Goal: Task Accomplishment & Management: Manage account settings

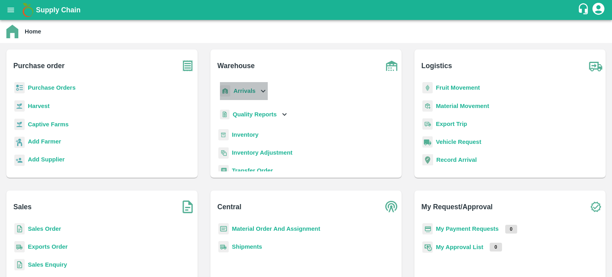
click at [264, 90] on icon at bounding box center [263, 91] width 9 height 9
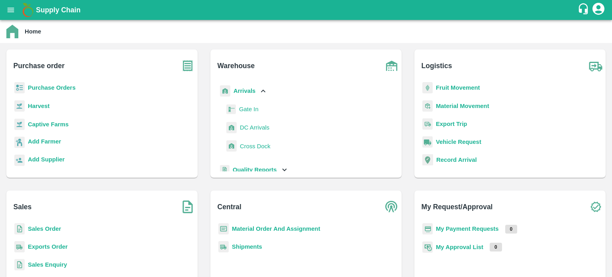
click at [258, 129] on span "DC Arrivals" at bounding box center [255, 127] width 30 height 9
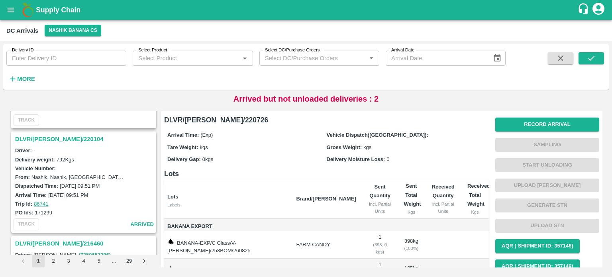
scroll to position [1858, 0]
click at [51, 135] on h3 "DLVR/NASH/220104" at bounding box center [85, 140] width 140 height 10
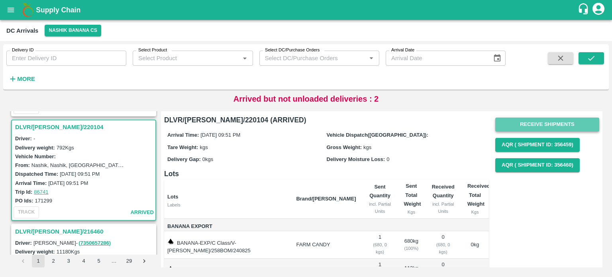
click at [539, 123] on button "Receive Shipments" at bounding box center [548, 125] width 104 height 14
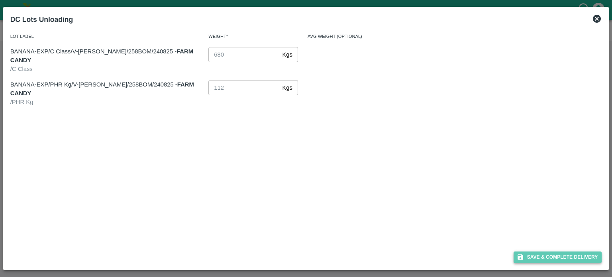
click at [541, 252] on button "Save & Complete Delivery" at bounding box center [558, 258] width 89 height 12
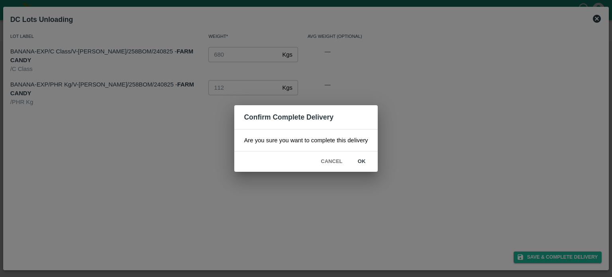
click at [357, 164] on button "ok" at bounding box center [362, 162] width 26 height 14
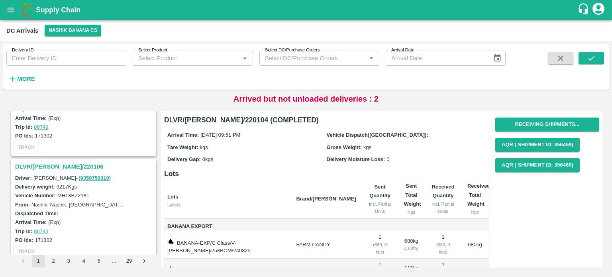
scroll to position [1727, 0]
click at [58, 161] on h3 "DLVR/[PERSON_NAME]/220106" at bounding box center [85, 166] width 140 height 10
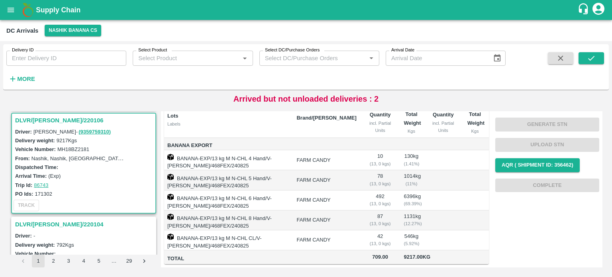
scroll to position [1774, 0]
click at [30, 78] on strong "More" at bounding box center [26, 79] width 18 height 6
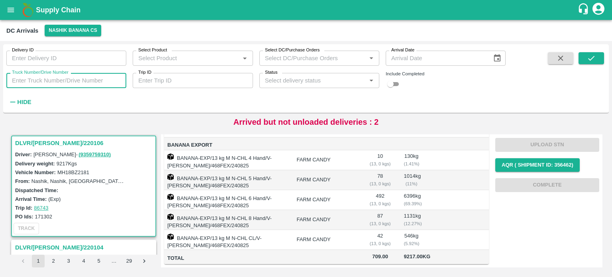
click at [73, 82] on input "Truck Number/Drive Number" at bounding box center [66, 80] width 120 height 15
type input "5685"
click at [394, 83] on input "checkbox" at bounding box center [390, 84] width 29 height 10
checkbox input "true"
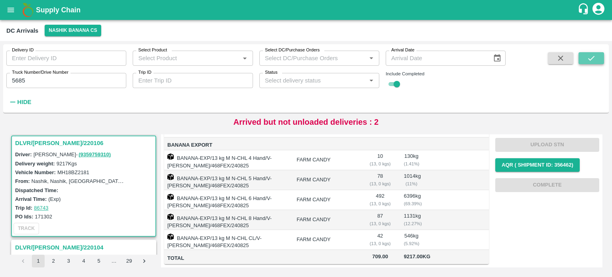
click at [593, 58] on icon "submit" at bounding box center [592, 58] width 6 height 5
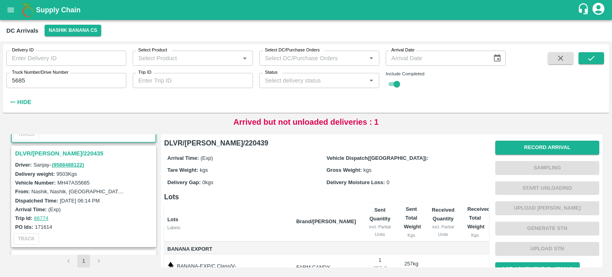
scroll to position [84, 0]
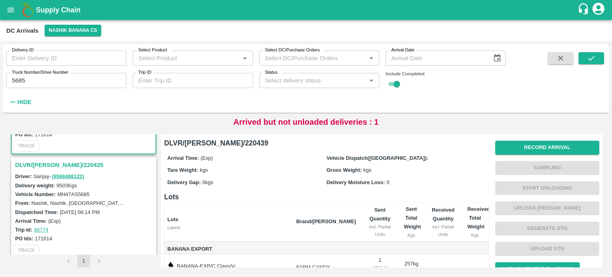
click at [57, 163] on h3 "DLVR/NASH/220435" at bounding box center [85, 165] width 140 height 10
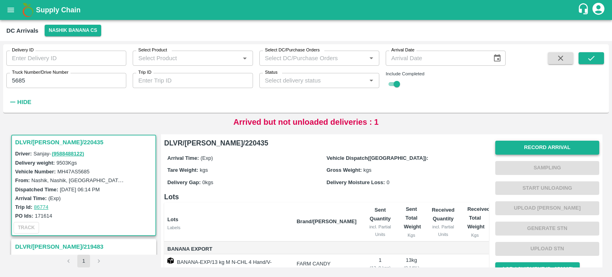
click at [532, 150] on button "Record Arrival" at bounding box center [548, 148] width 104 height 14
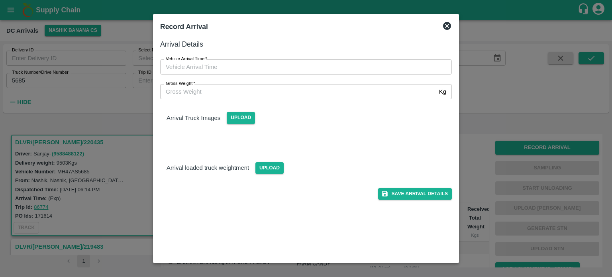
type input "DD/MM/YYYY hh:mm aa"
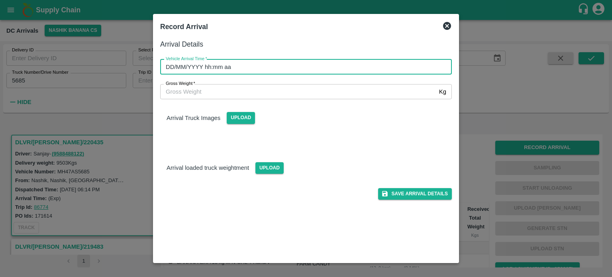
click at [300, 75] on input "DD/MM/YYYY hh:mm aa" at bounding box center [303, 66] width 286 height 15
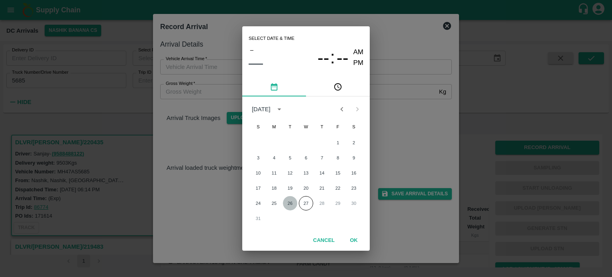
click at [294, 201] on button "26" at bounding box center [290, 203] width 14 height 14
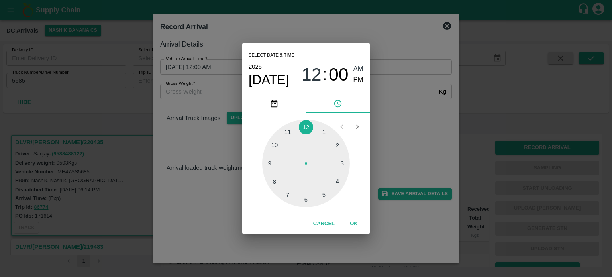
click at [307, 197] on div at bounding box center [306, 164] width 88 height 88
click at [278, 162] on div at bounding box center [306, 164] width 88 height 88
type input "26/08/2025 06:45 AM"
click at [390, 136] on div "Select date & time 2025 Aug 26 06 : 45 AM PM 05 10 15 20 25 30 35 40 45 50 55 0…" at bounding box center [306, 138] width 612 height 277
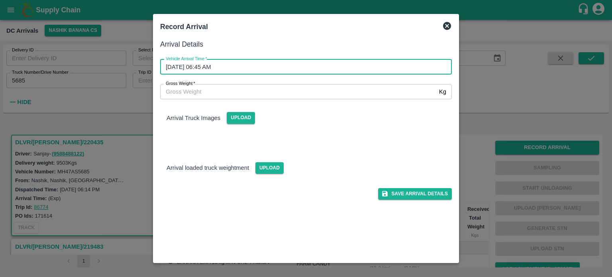
click at [209, 96] on input "Gross Weight   *" at bounding box center [298, 91] width 276 height 15
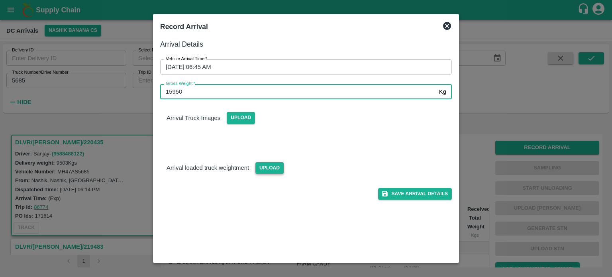
type input "15950"
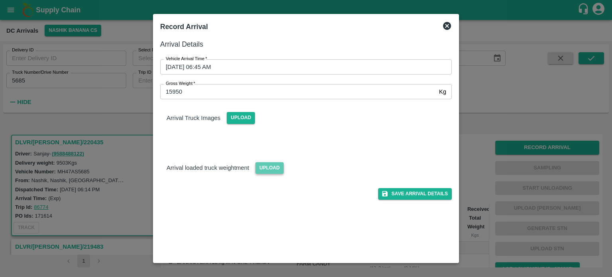
click at [266, 165] on span "Upload" at bounding box center [270, 168] width 28 height 12
click at [0, 0] on input "Upload" at bounding box center [0, 0] width 0 height 0
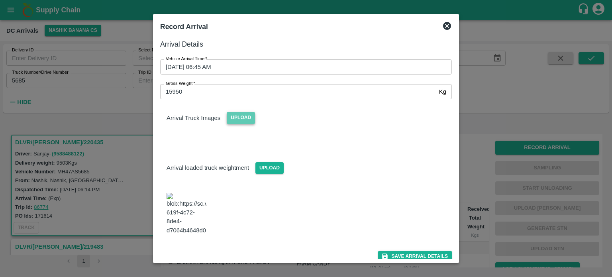
click at [236, 120] on span "Upload" at bounding box center [241, 118] width 28 height 12
click at [0, 0] on input "Upload" at bounding box center [0, 0] width 0 height 0
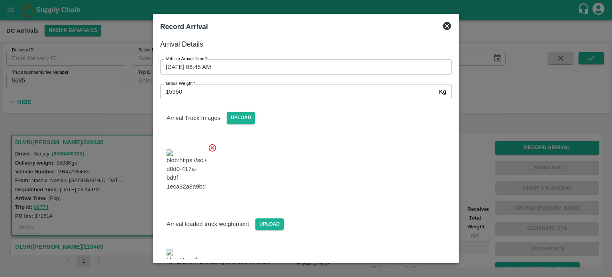
scroll to position [66, 0]
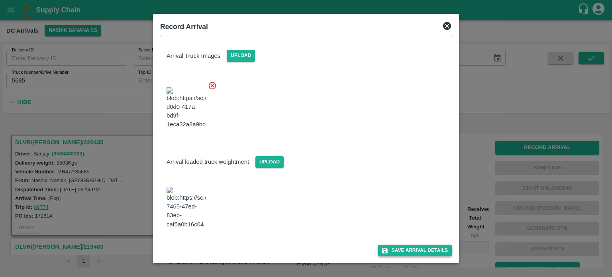
click at [410, 249] on button "Save Arrival Details" at bounding box center [415, 251] width 74 height 12
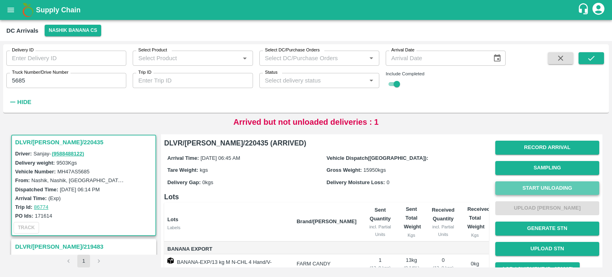
click at [538, 190] on button "Start Unloading" at bounding box center [548, 188] width 104 height 14
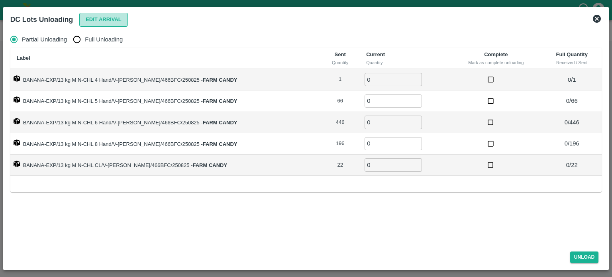
click at [99, 20] on button "Edit Arrival" at bounding box center [103, 20] width 49 height 14
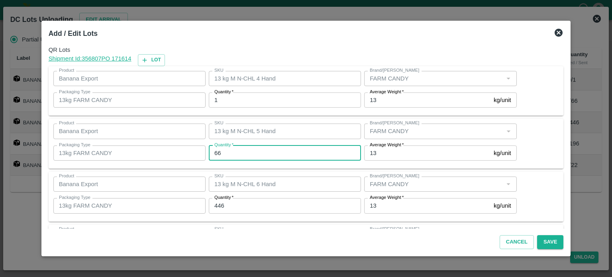
click at [220, 151] on input "66" at bounding box center [285, 153] width 152 height 15
type input "58"
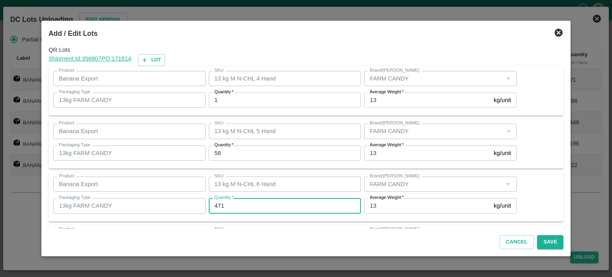
type input "471"
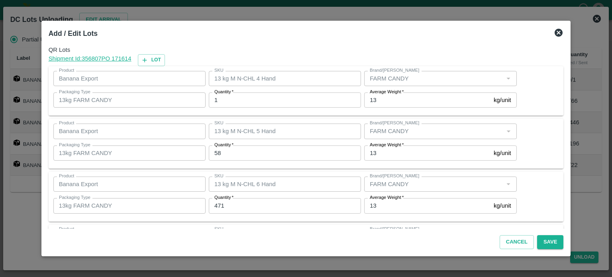
scroll to position [104, 0]
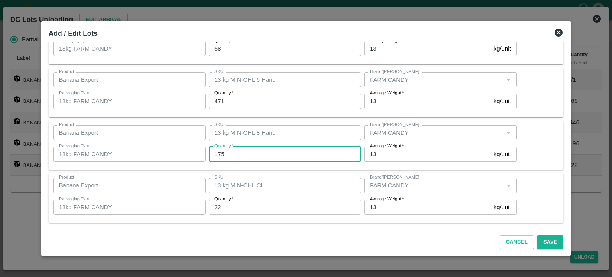
type input "175"
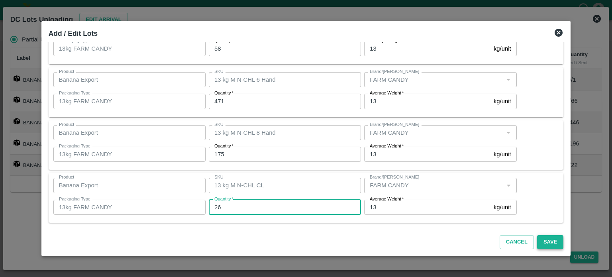
type input "26"
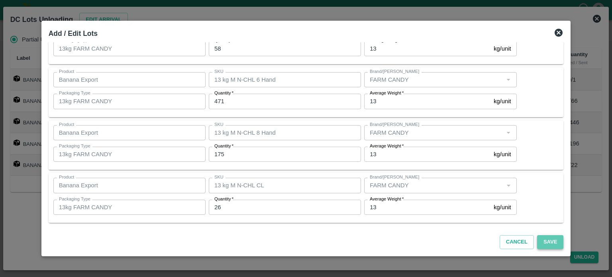
click at [543, 242] on button "Save" at bounding box center [551, 242] width 26 height 14
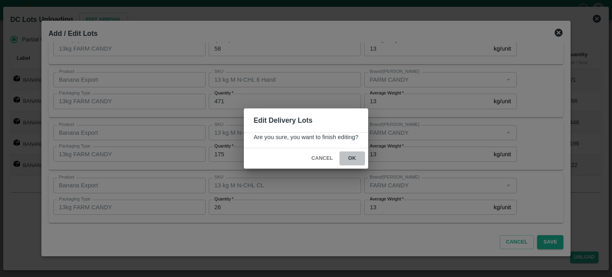
click at [349, 159] on button "ok" at bounding box center [353, 159] width 26 height 14
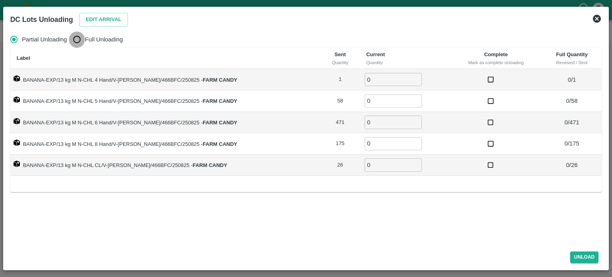
click at [80, 43] on input "Full Unloading" at bounding box center [77, 40] width 16 height 16
radio input "true"
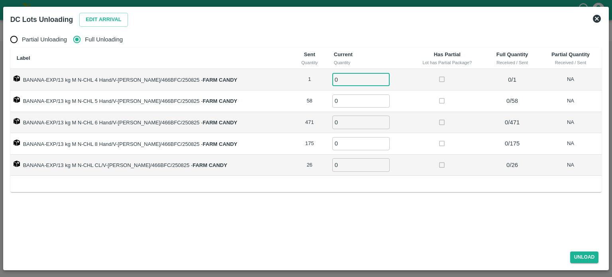
click at [343, 79] on input "0" at bounding box center [361, 79] width 57 height 13
type input "1"
type input "58"
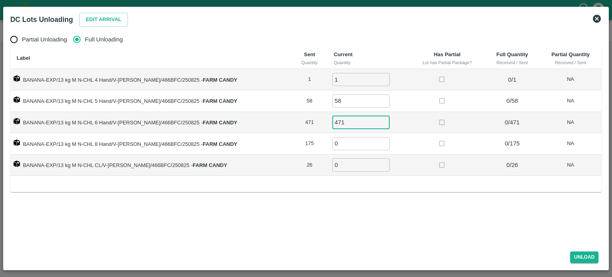
type input "471"
type input "175"
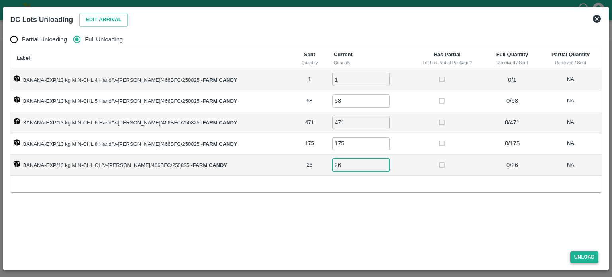
type input "26"
click at [581, 257] on button "Unload" at bounding box center [585, 258] width 29 height 12
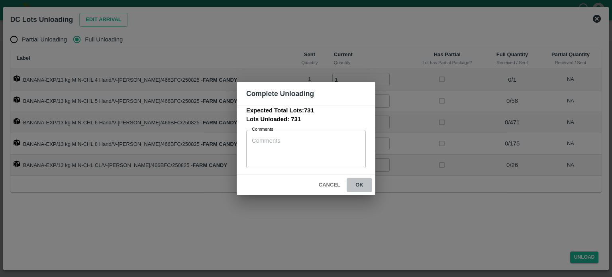
click at [360, 186] on button "ok" at bounding box center [360, 185] width 26 height 14
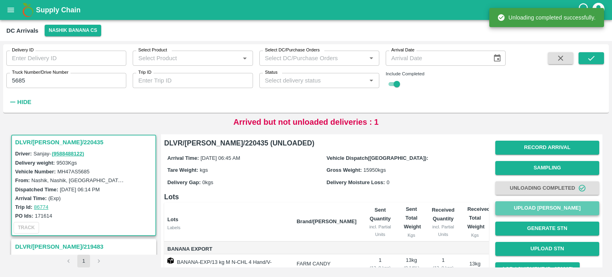
click at [542, 214] on button "Upload [PERSON_NAME]" at bounding box center [548, 208] width 104 height 14
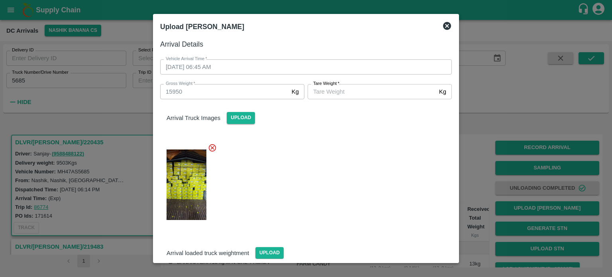
click at [333, 94] on input "[PERSON_NAME]   *" at bounding box center [372, 91] width 128 height 15
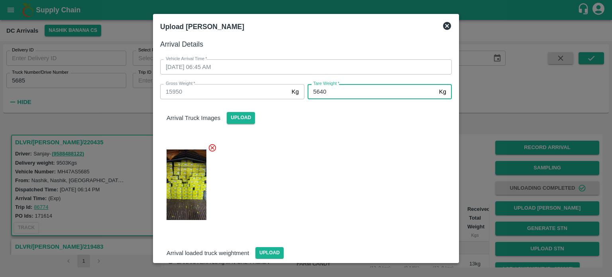
type input "5640"
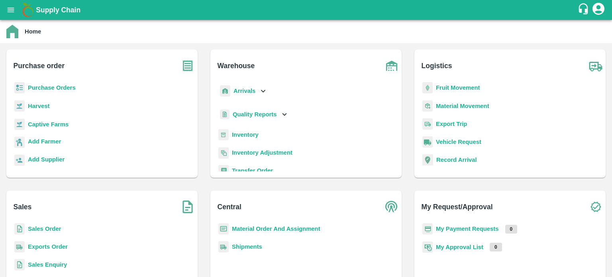
click at [263, 89] on icon at bounding box center [263, 91] width 9 height 9
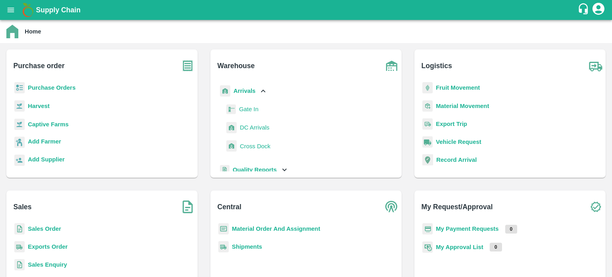
click at [254, 129] on span "DC Arrivals" at bounding box center [255, 127] width 30 height 9
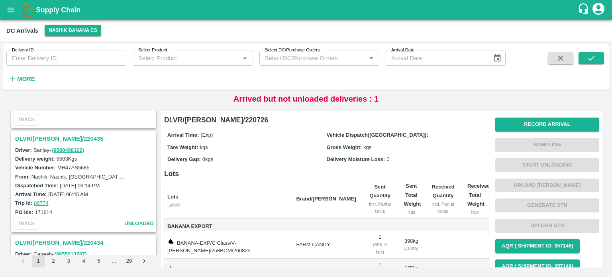
scroll to position [1423, 0]
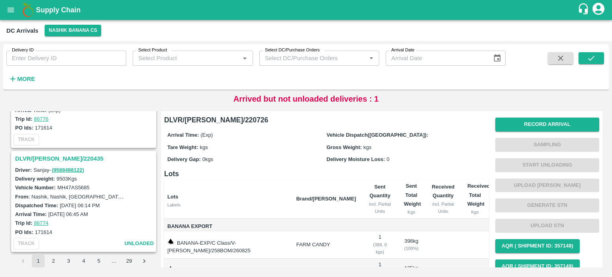
click at [64, 154] on h3 "DLVR/NASH/220435" at bounding box center [85, 159] width 140 height 10
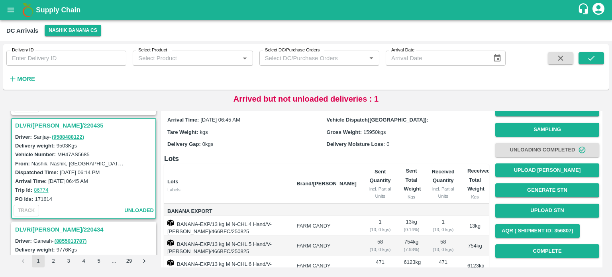
scroll to position [9, 0]
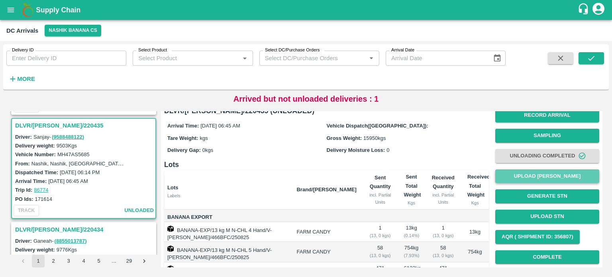
click at [545, 176] on button "Upload [PERSON_NAME]" at bounding box center [548, 176] width 104 height 14
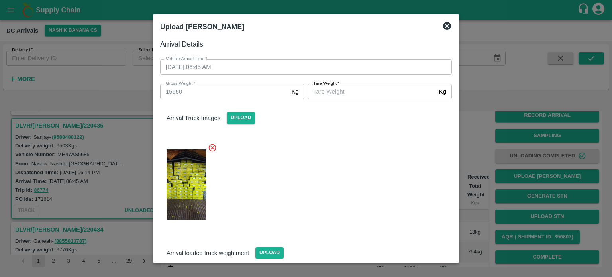
scroll to position [66, 0]
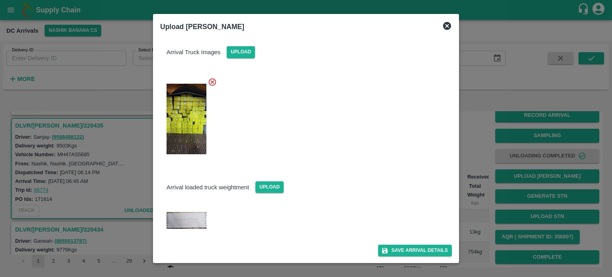
click at [198, 226] on img at bounding box center [187, 220] width 40 height 16
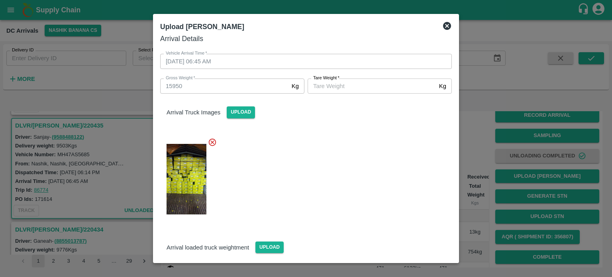
scroll to position [3, 0]
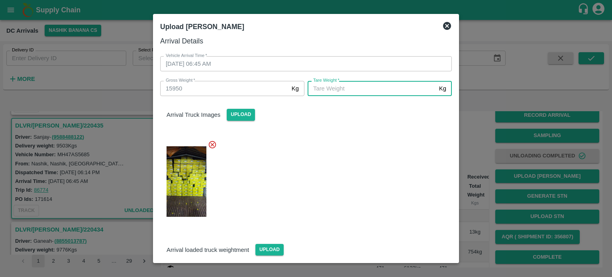
click at [346, 87] on input "[PERSON_NAME]   *" at bounding box center [372, 88] width 128 height 15
type input "5640"
click at [361, 176] on div at bounding box center [303, 180] width 298 height 92
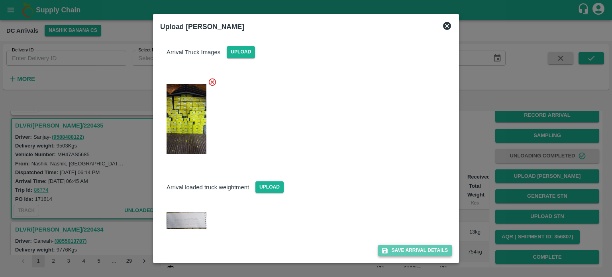
click at [409, 250] on button "Save Arrival Details" at bounding box center [415, 251] width 74 height 12
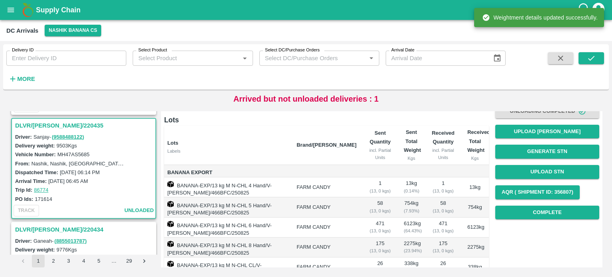
scroll to position [54, 0]
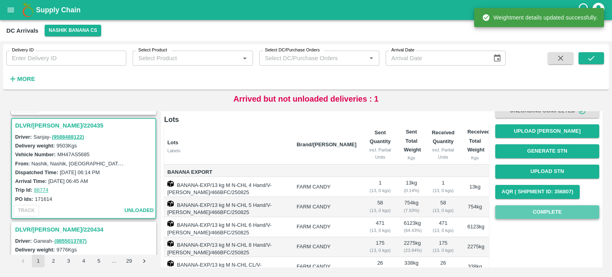
click at [545, 209] on button "Complete" at bounding box center [548, 212] width 104 height 14
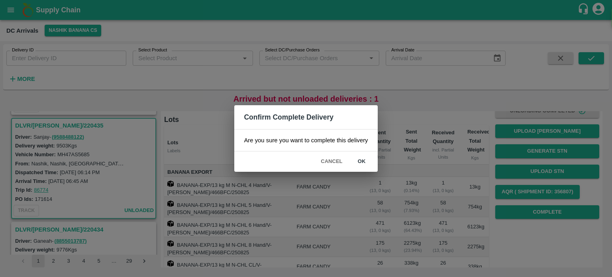
click at [361, 164] on button "ok" at bounding box center [362, 162] width 26 height 14
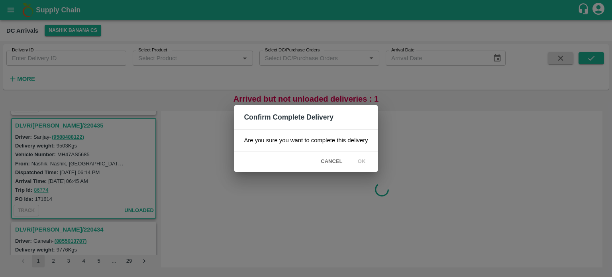
scroll to position [0, 0]
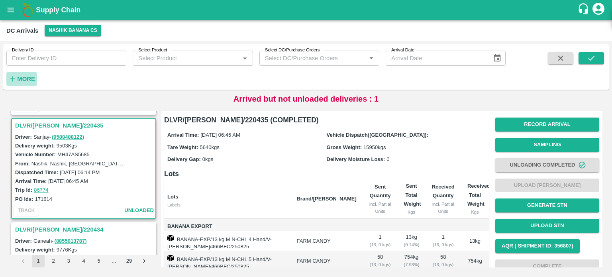
click at [26, 76] on strong "More" at bounding box center [26, 79] width 18 height 6
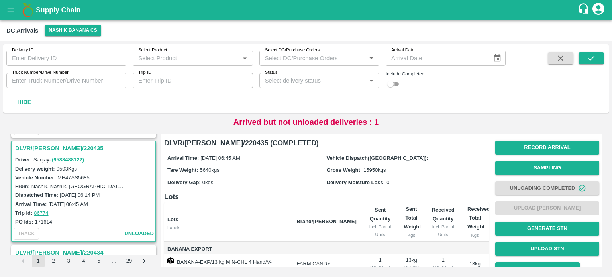
click at [399, 85] on input "checkbox" at bounding box center [390, 84] width 29 height 10
checkbox input "true"
click at [61, 80] on input "Truck Number/Drive Number" at bounding box center [66, 80] width 120 height 15
type input "3262"
click at [589, 56] on icon "submit" at bounding box center [591, 58] width 9 height 9
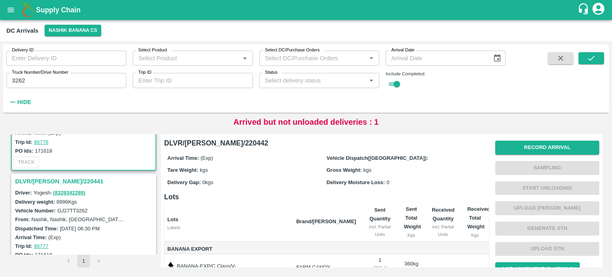
scroll to position [68, 0]
click at [50, 180] on h3 "DLVR/[PERSON_NAME]/220441" at bounding box center [85, 181] width 140 height 10
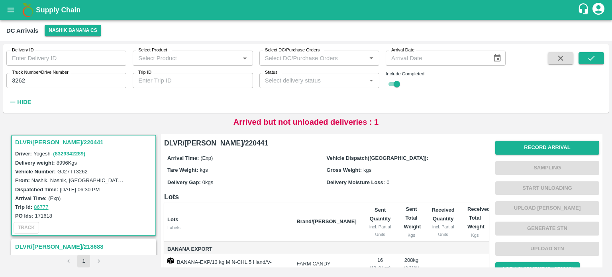
scroll to position [125, 0]
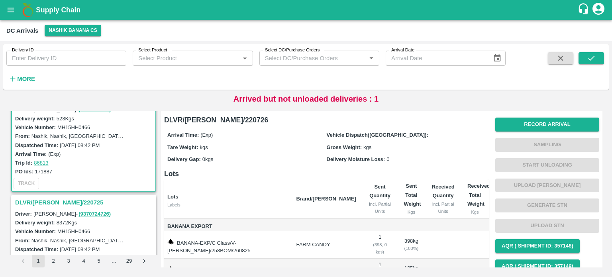
scroll to position [24, 0]
click at [63, 200] on h3 "DLVR/[PERSON_NAME]/220725" at bounding box center [85, 202] width 140 height 10
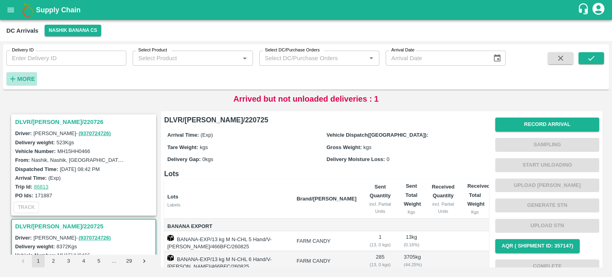
click at [31, 78] on strong "More" at bounding box center [26, 79] width 18 height 6
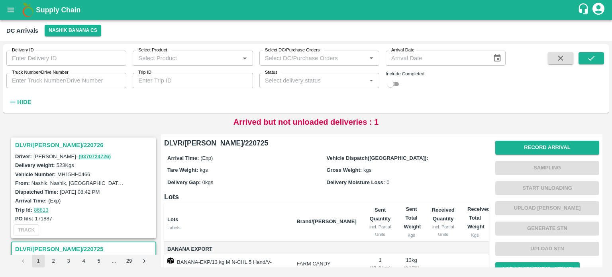
click at [394, 87] on input "checkbox" at bounding box center [390, 84] width 29 height 10
checkbox input "true"
click at [79, 80] on input "Truck Number/Drive Number" at bounding box center [66, 80] width 120 height 15
type input "3262"
click at [591, 61] on icon "submit" at bounding box center [591, 58] width 9 height 9
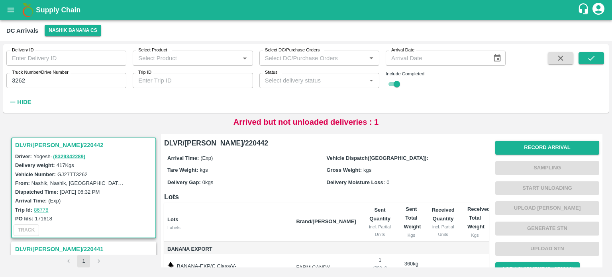
scroll to position [77, 0]
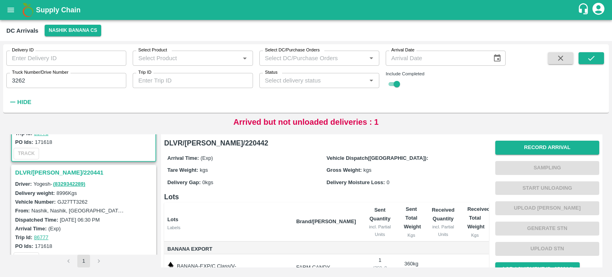
click at [49, 174] on h3 "DLVR/[PERSON_NAME]/220441" at bounding box center [85, 172] width 140 height 10
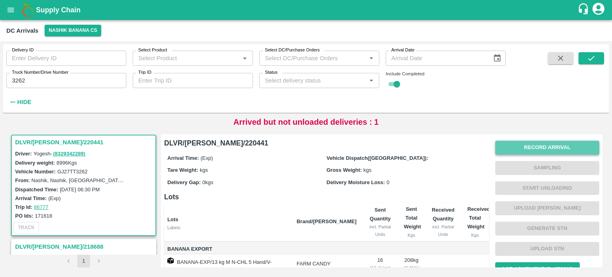
click at [545, 151] on button "Record Arrival" at bounding box center [548, 148] width 104 height 14
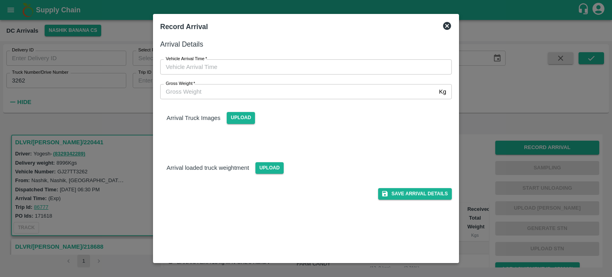
type input "DD/MM/YYYY hh:mm aa"
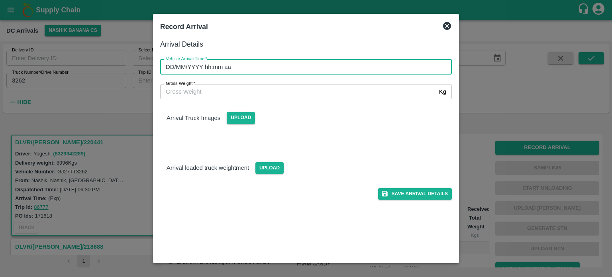
click at [304, 70] on input "DD/MM/YYYY hh:mm aa" at bounding box center [303, 66] width 286 height 15
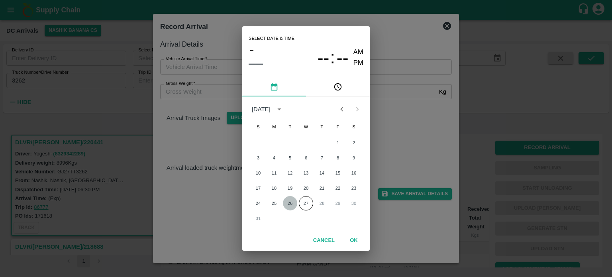
click at [290, 202] on button "26" at bounding box center [290, 203] width 14 height 14
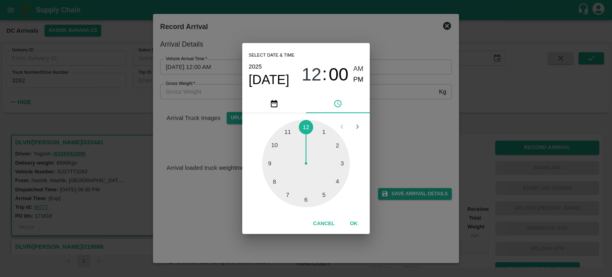
click at [324, 195] on div at bounding box center [306, 164] width 88 height 88
click at [278, 162] on div at bounding box center [306, 164] width 88 height 88
type input "[DATE] 05:45 AM"
click at [397, 125] on div "Select date & time [DATE] 05 : 45 AM PM 05 10 15 20 25 30 35 40 45 50 55 00 Can…" at bounding box center [306, 138] width 612 height 277
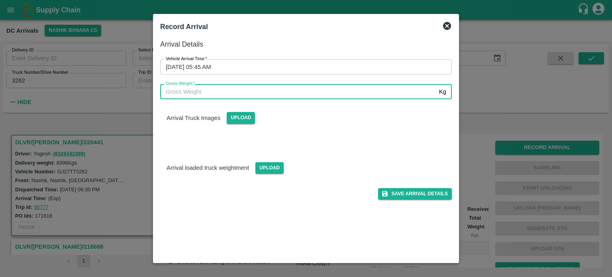
click at [186, 93] on input "Gross Weight   *" at bounding box center [298, 91] width 276 height 15
type input "15785"
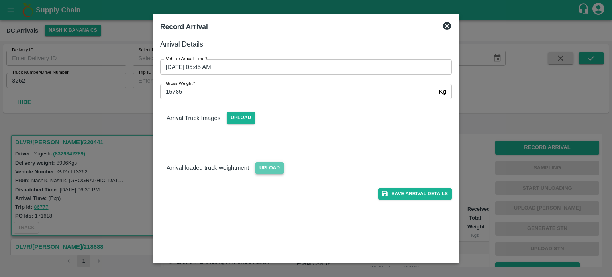
click at [274, 169] on span "Upload" at bounding box center [270, 168] width 28 height 12
click at [0, 0] on input "Upload" at bounding box center [0, 0] width 0 height 0
click at [241, 117] on span "Upload" at bounding box center [241, 118] width 28 height 12
click at [0, 0] on input "Upload" at bounding box center [0, 0] width 0 height 0
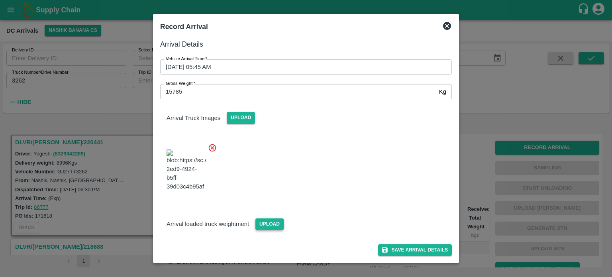
click at [268, 230] on span "Upload" at bounding box center [270, 225] width 28 height 12
click at [0, 0] on input "Upload" at bounding box center [0, 0] width 0 height 0
click at [280, 139] on div at bounding box center [303, 168] width 298 height 63
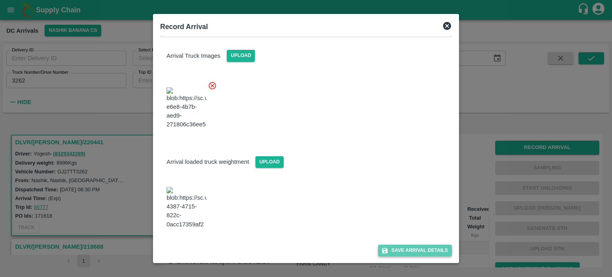
click at [407, 249] on button "Save Arrival Details" at bounding box center [415, 251] width 74 height 12
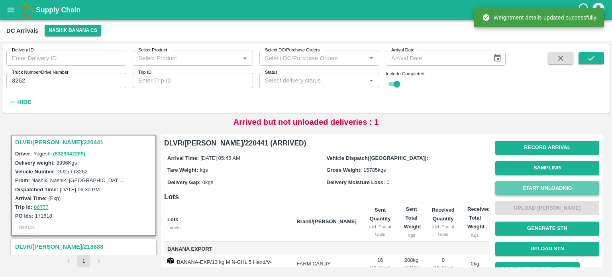
click at [541, 191] on button "Start Unloading" at bounding box center [548, 188] width 104 height 14
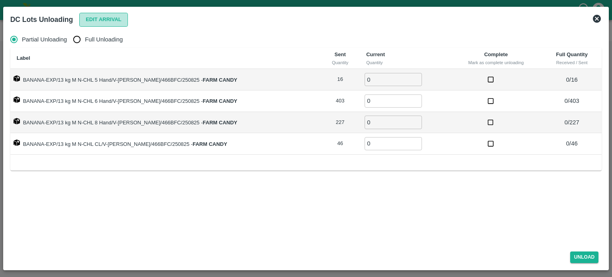
click at [94, 22] on button "Edit Arrival" at bounding box center [103, 20] width 49 height 14
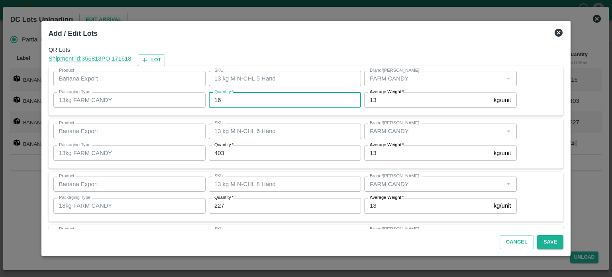
click at [220, 102] on input "16" at bounding box center [285, 100] width 152 height 15
type input "18"
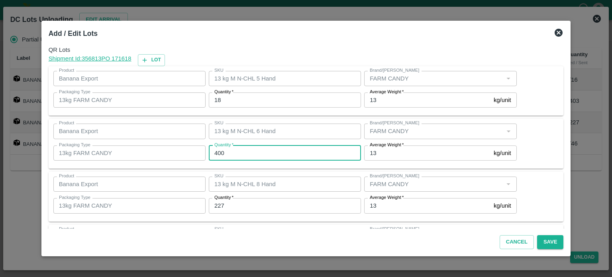
type input "400"
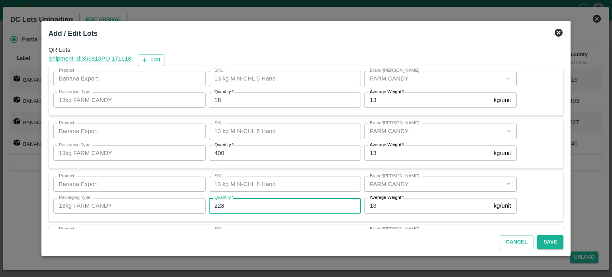
type input "228"
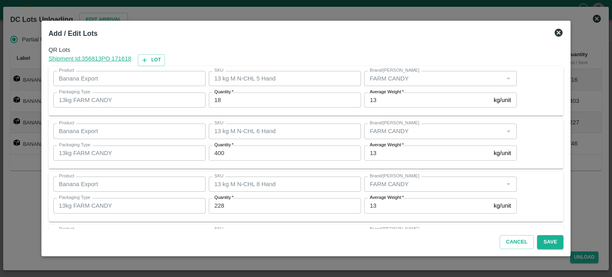
scroll to position [51, 0]
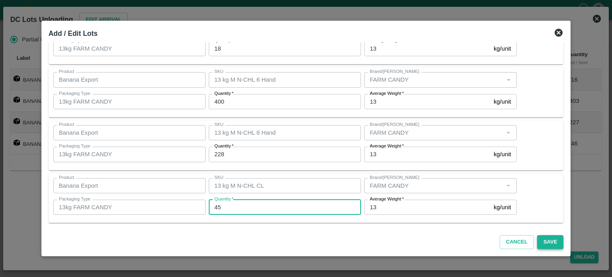
type input "45"
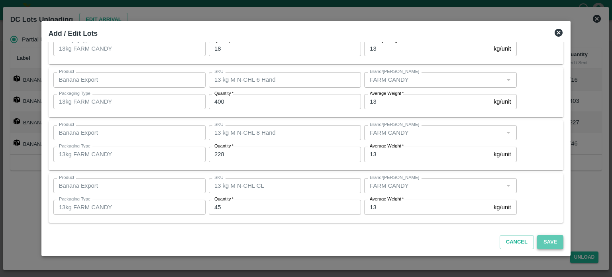
click at [542, 241] on button "Save" at bounding box center [551, 242] width 26 height 14
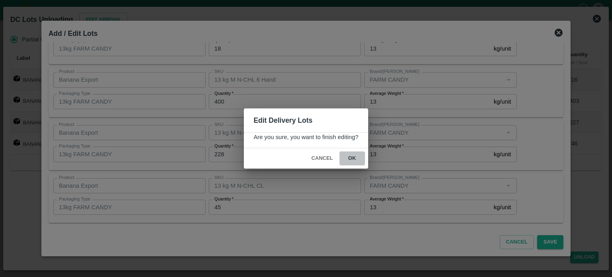
click at [351, 157] on button "ok" at bounding box center [353, 159] width 26 height 14
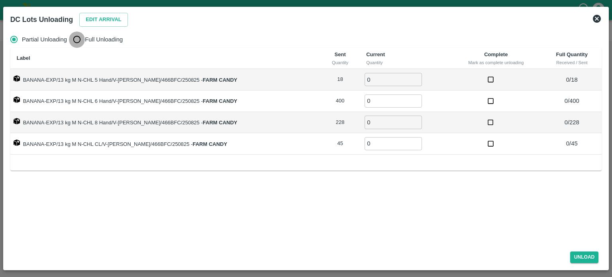
click at [77, 39] on input "Full Unloading" at bounding box center [77, 40] width 16 height 16
radio input "true"
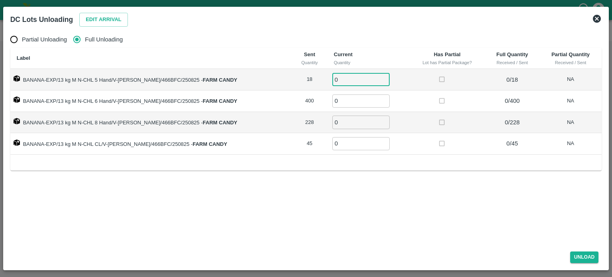
click at [335, 78] on input "0" at bounding box center [361, 79] width 57 height 13
type input "18"
type input "400"
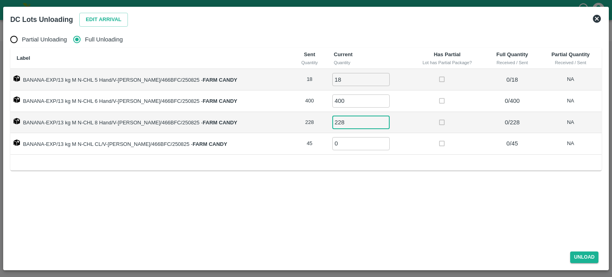
type input "228"
type input "45"
click at [582, 257] on button "Unload" at bounding box center [585, 258] width 29 height 12
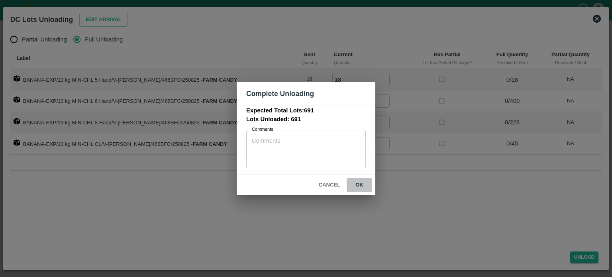
click at [359, 184] on button "ok" at bounding box center [360, 185] width 26 height 14
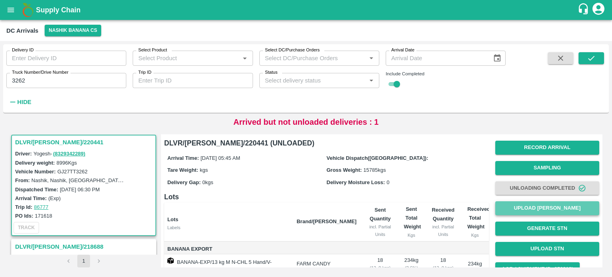
click at [538, 208] on button "Upload [PERSON_NAME]" at bounding box center [548, 208] width 104 height 14
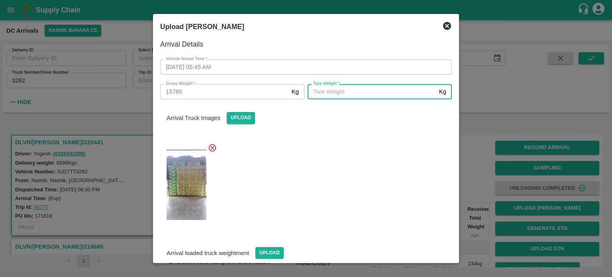
click at [336, 94] on input "[PERSON_NAME]   *" at bounding box center [372, 91] width 128 height 15
type input "6040"
click at [340, 170] on div at bounding box center [303, 183] width 298 height 92
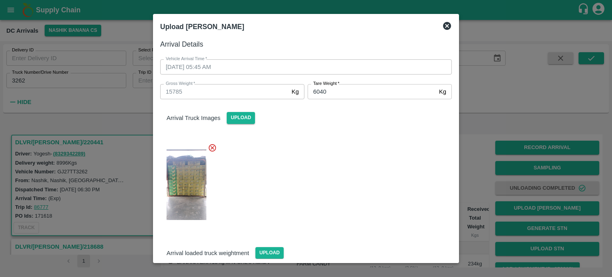
scroll to position [63, 0]
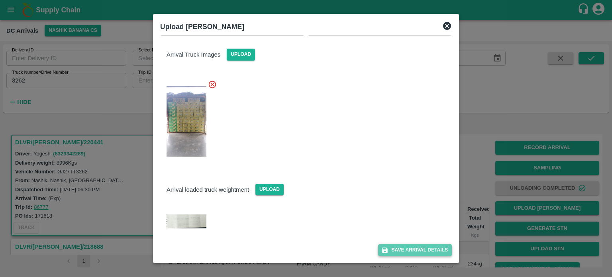
click at [408, 247] on button "Save Arrival Details" at bounding box center [415, 250] width 74 height 12
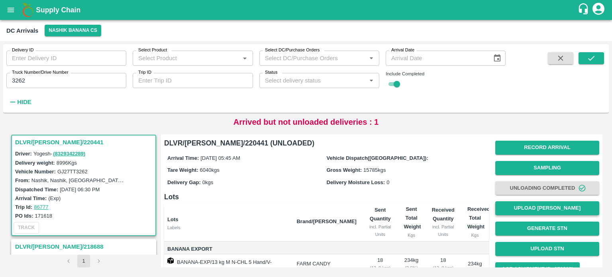
click at [547, 209] on button "Upload [PERSON_NAME]" at bounding box center [548, 208] width 104 height 14
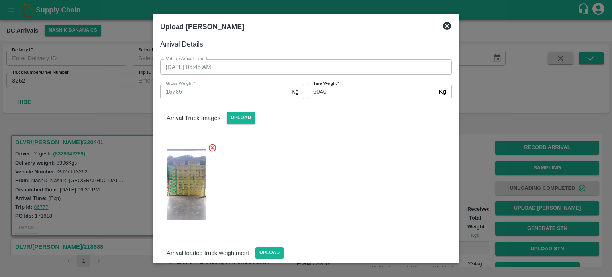
click at [447, 26] on icon at bounding box center [448, 26] width 10 height 10
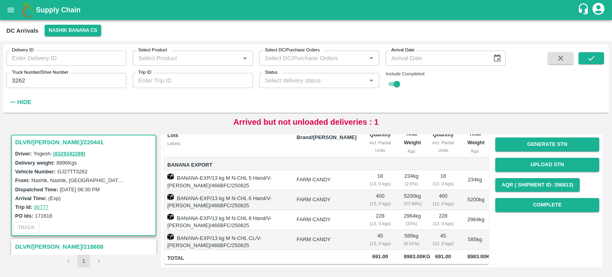
scroll to position [124, 0]
click at [540, 198] on button "Complete" at bounding box center [548, 205] width 104 height 14
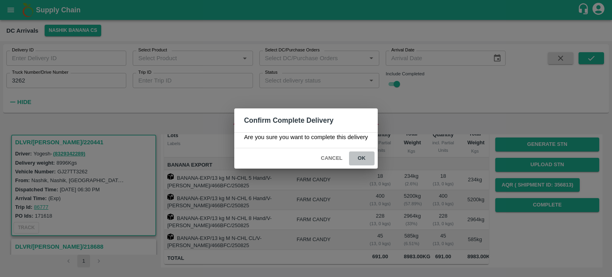
click at [360, 156] on button "ok" at bounding box center [362, 159] width 26 height 14
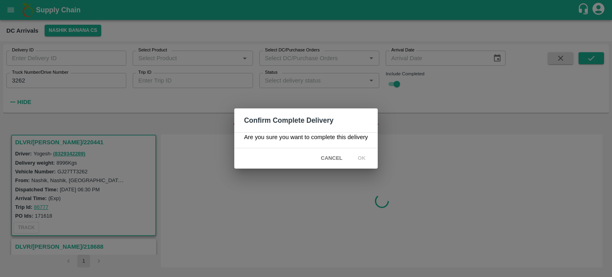
scroll to position [0, 0]
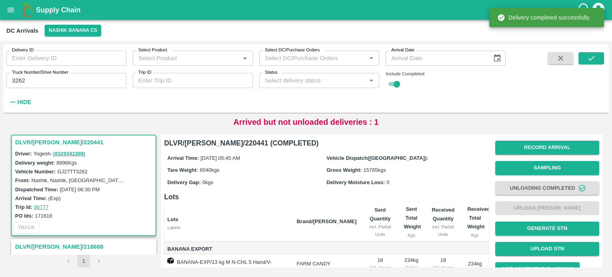
click at [19, 81] on input "3262" at bounding box center [66, 80] width 120 height 15
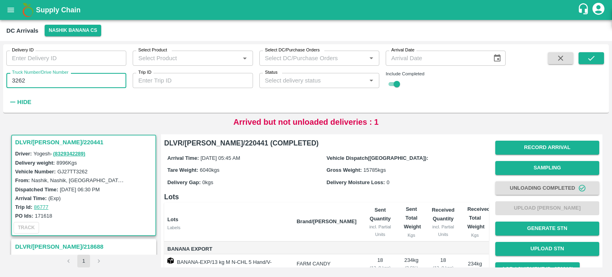
click at [19, 81] on input "3262" at bounding box center [66, 80] width 120 height 15
type input "7091"
click at [594, 57] on icon "submit" at bounding box center [592, 58] width 6 height 5
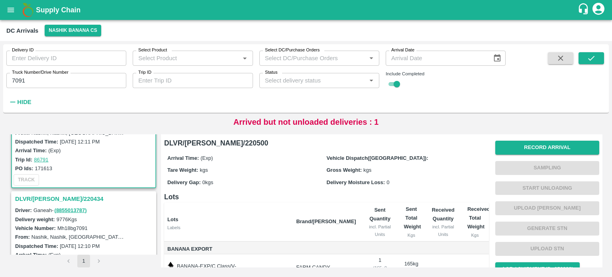
scroll to position [52, 0]
click at [48, 194] on h3 "DLVR/[PERSON_NAME]/220434" at bounding box center [85, 197] width 140 height 10
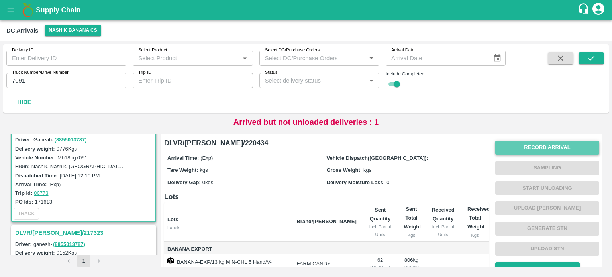
click at [545, 146] on button "Record Arrival" at bounding box center [548, 148] width 104 height 14
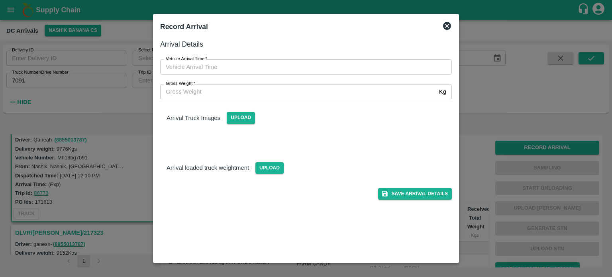
type input "DD/MM/YYYY hh:mm aa"
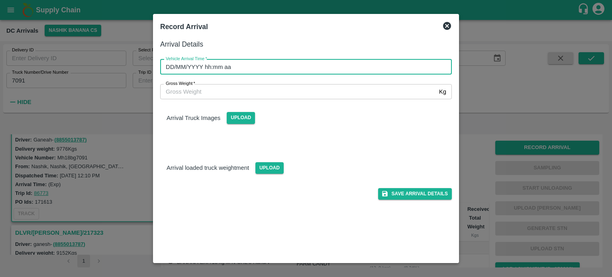
click at [294, 66] on input "DD/MM/YYYY hh:mm aa" at bounding box center [303, 66] width 286 height 15
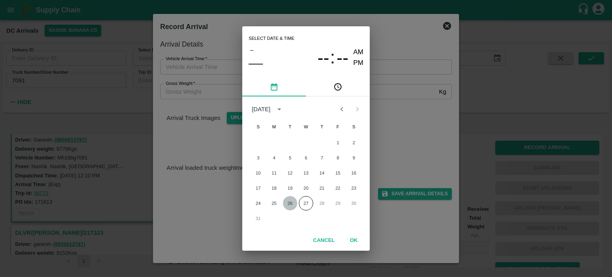
click at [291, 204] on button "26" at bounding box center [290, 203] width 14 height 14
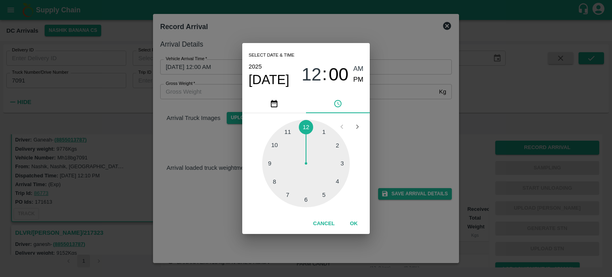
click at [287, 195] on div at bounding box center [306, 164] width 88 height 88
click at [276, 163] on div at bounding box center [306, 164] width 88 height 88
type input "[DATE] 07:45 AM"
click at [432, 139] on div "Select date & time [DATE] 07 : 45 AM PM 05 10 15 20 25 30 35 40 45 50 55 00 Can…" at bounding box center [306, 138] width 612 height 277
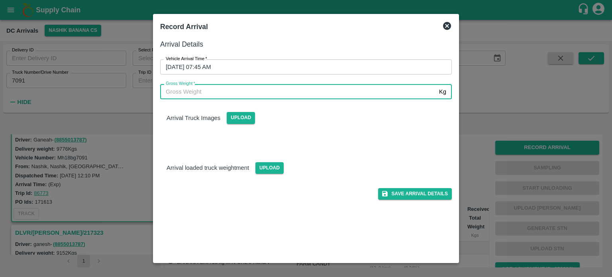
click at [181, 89] on input "Gross Weight   *" at bounding box center [298, 91] width 276 height 15
type input "16220"
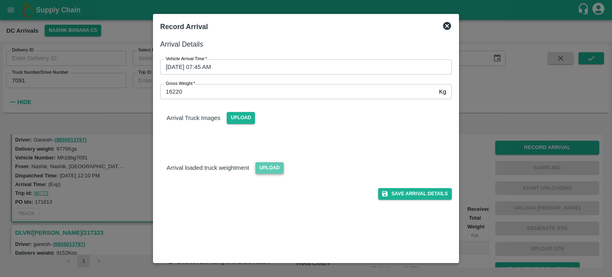
click at [273, 165] on span "Upload" at bounding box center [270, 168] width 28 height 12
click at [0, 0] on input "Upload" at bounding box center [0, 0] width 0 height 0
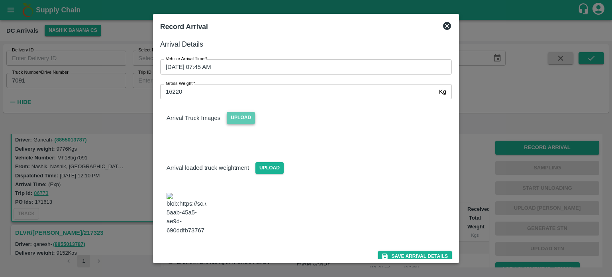
click at [241, 114] on span "Upload" at bounding box center [241, 118] width 28 height 12
click at [0, 0] on input "Upload" at bounding box center [0, 0] width 0 height 0
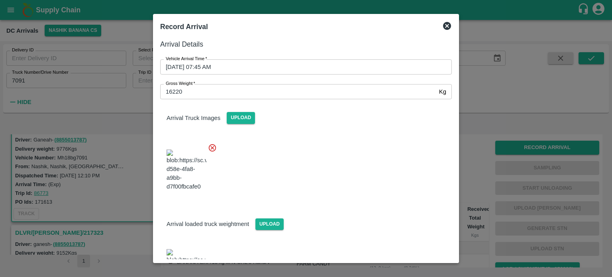
scroll to position [45, 0]
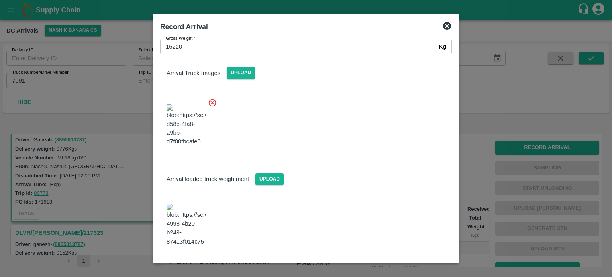
click at [410, 262] on button "Save Arrival Details" at bounding box center [415, 268] width 74 height 12
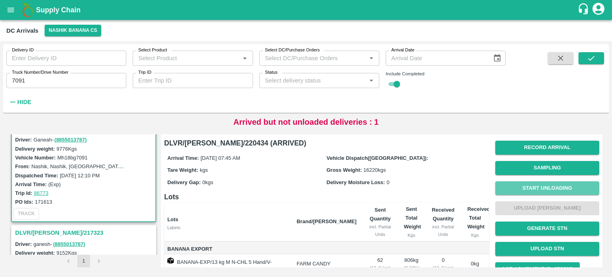
click at [544, 190] on button "Start Unloading" at bounding box center [548, 188] width 104 height 14
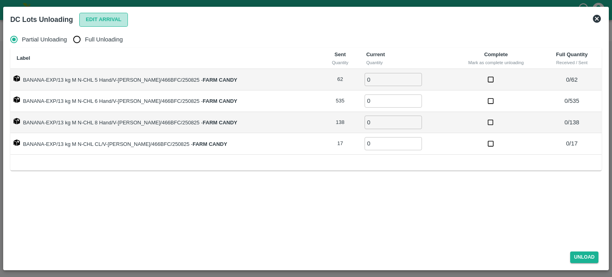
click at [113, 19] on button "Edit Arrival" at bounding box center [103, 20] width 49 height 14
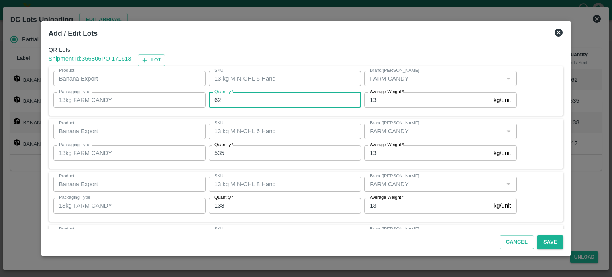
click at [219, 100] on input "62" at bounding box center [285, 100] width 152 height 15
type input "66"
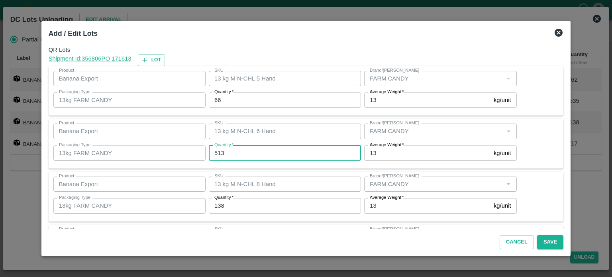
type input "513"
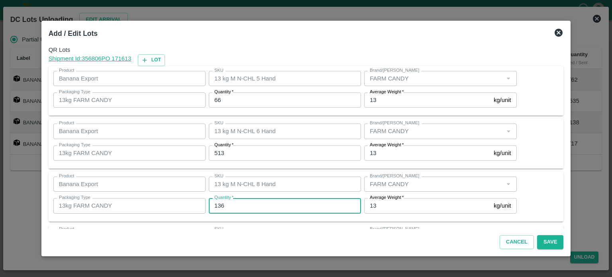
type input "136"
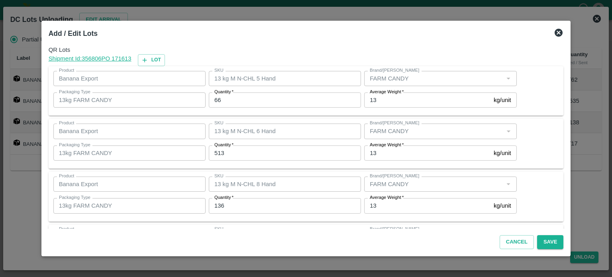
scroll to position [51, 0]
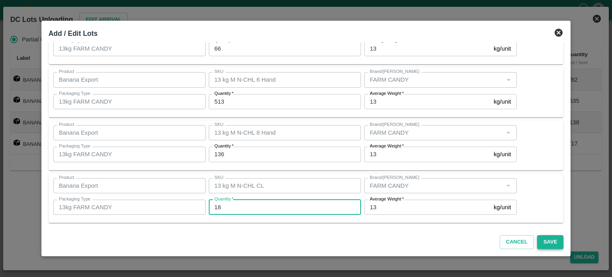
type input "18"
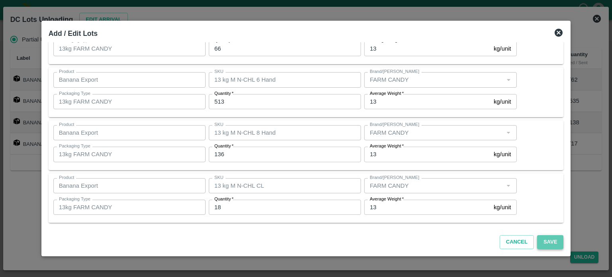
click at [544, 242] on button "Save" at bounding box center [551, 242] width 26 height 14
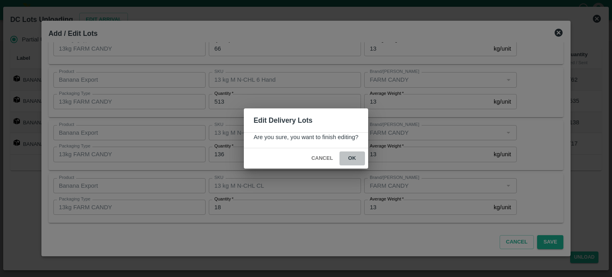
click at [350, 159] on button "ok" at bounding box center [353, 159] width 26 height 14
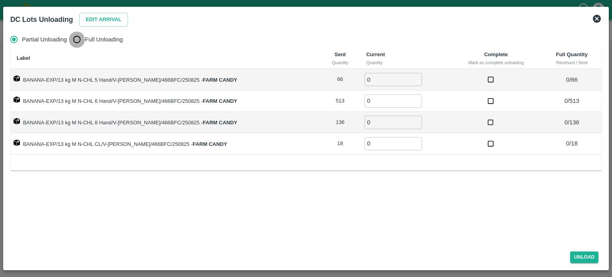
click at [77, 41] on input "Full Unloading" at bounding box center [77, 40] width 16 height 16
radio input "true"
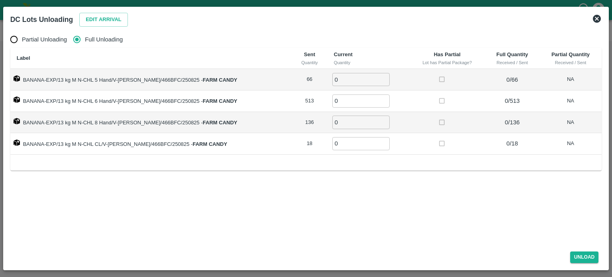
click at [336, 79] on input "0" at bounding box center [361, 79] width 57 height 13
type input "66"
type input "1"
type input "513"
type input "136"
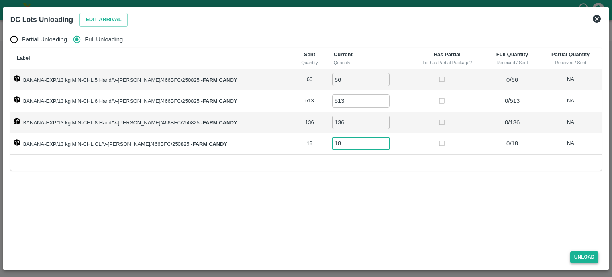
type input "18"
click at [587, 258] on button "Unload" at bounding box center [585, 258] width 29 height 12
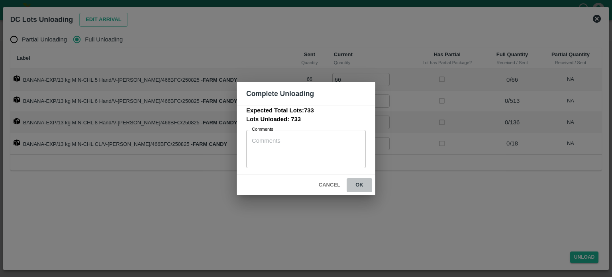
click at [359, 185] on button "ok" at bounding box center [360, 185] width 26 height 14
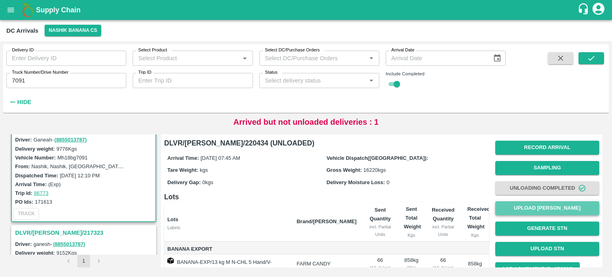
click at [544, 209] on button "Upload [PERSON_NAME]" at bounding box center [548, 208] width 104 height 14
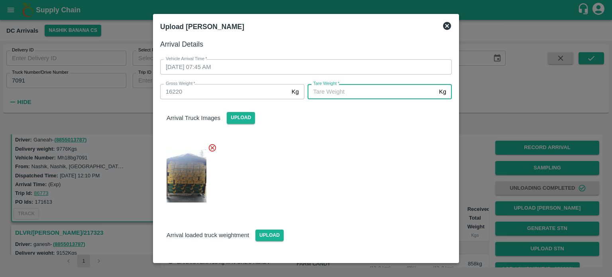
click at [351, 95] on input "[PERSON_NAME]   *" at bounding box center [372, 91] width 128 height 15
type input "5730"
click at [356, 173] on div at bounding box center [303, 174] width 298 height 74
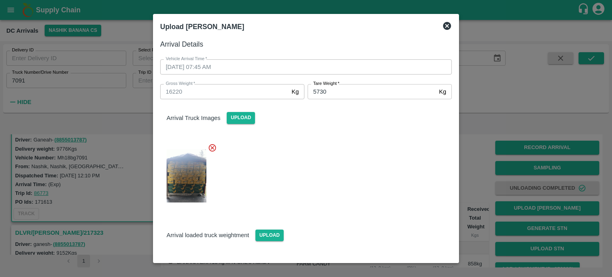
scroll to position [45, 0]
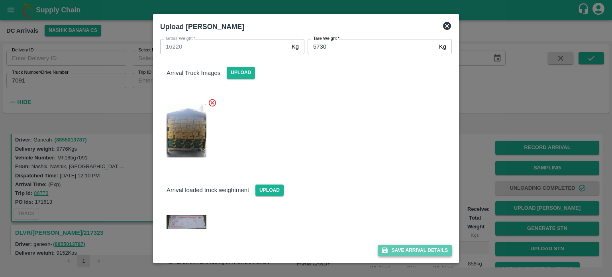
click at [412, 250] on button "Save Arrival Details" at bounding box center [415, 251] width 74 height 12
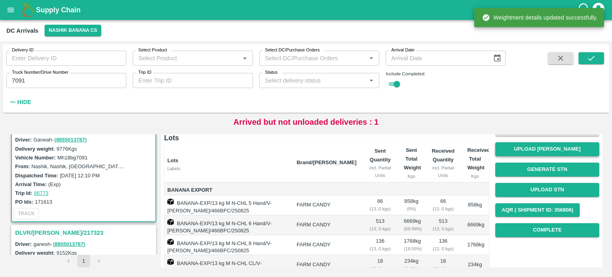
scroll to position [61, 0]
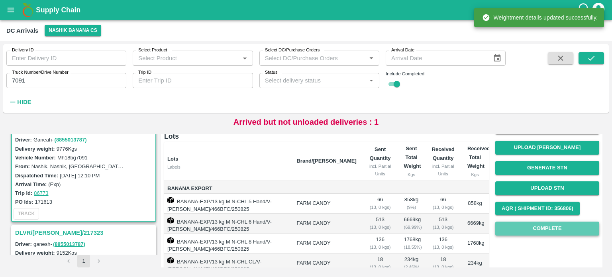
click at [541, 231] on button "Complete" at bounding box center [548, 229] width 104 height 14
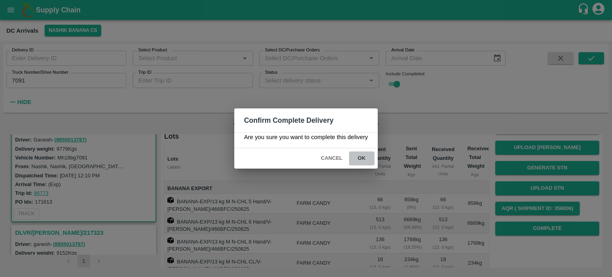
click at [362, 161] on button "ok" at bounding box center [362, 159] width 26 height 14
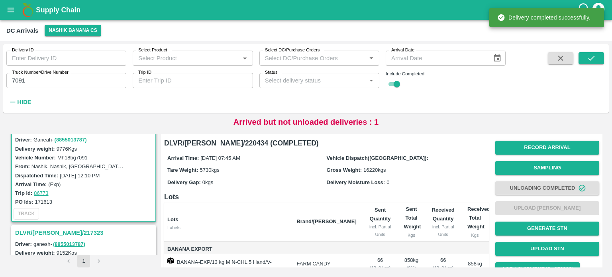
scroll to position [125, 0]
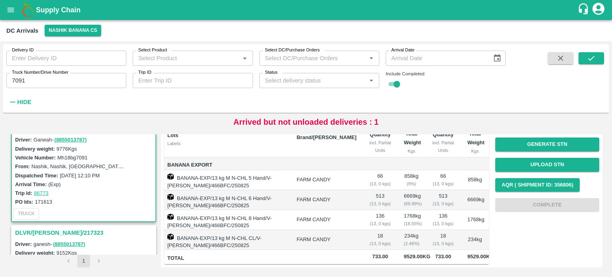
click at [17, 76] on label "Truck Number/Drive Number" at bounding box center [40, 72] width 57 height 6
click at [17, 76] on input "7091" at bounding box center [66, 80] width 120 height 15
click at [17, 79] on input "7091" at bounding box center [66, 80] width 120 height 15
type input "2"
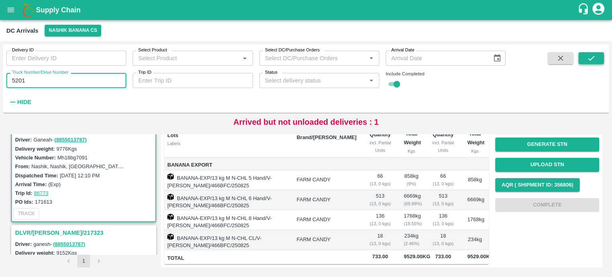
type input "5201"
click at [593, 63] on button "submit" at bounding box center [592, 58] width 26 height 12
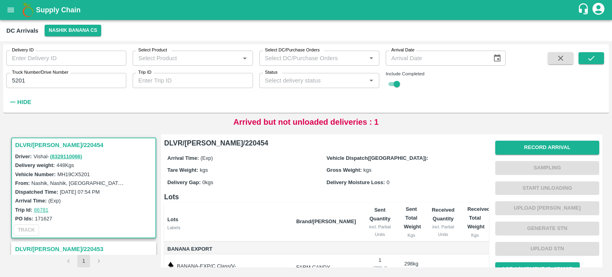
scroll to position [64, 0]
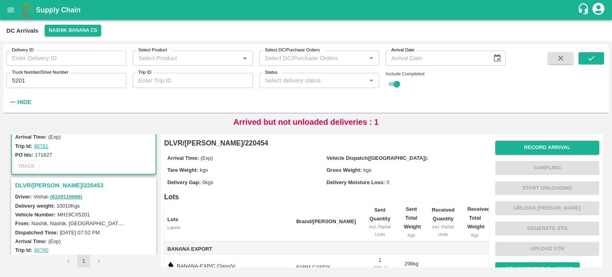
click at [49, 184] on h3 "DLVR/[PERSON_NAME]/220453" at bounding box center [85, 185] width 140 height 10
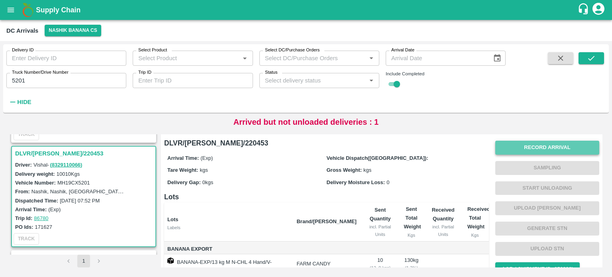
click at [544, 147] on button "Record Arrival" at bounding box center [548, 148] width 104 height 14
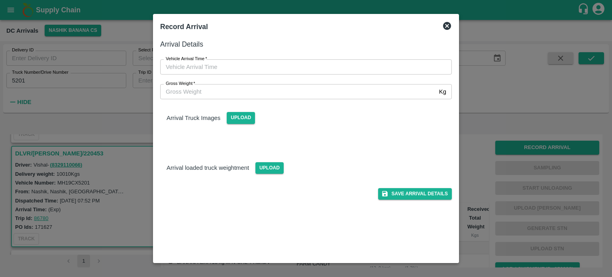
type input "DD/MM/YYYY hh:mm aa"
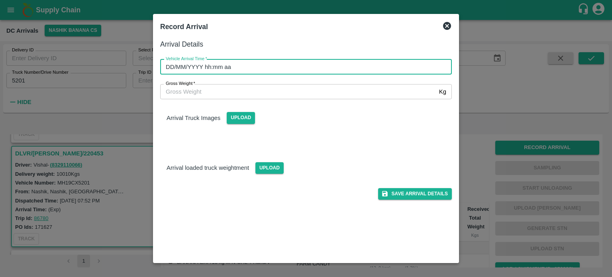
click at [289, 67] on input "DD/MM/YYYY hh:mm aa" at bounding box center [303, 66] width 286 height 15
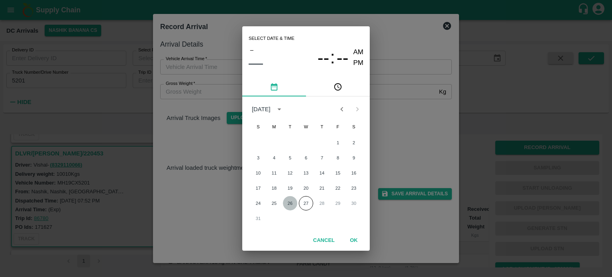
click at [292, 205] on button "26" at bounding box center [290, 203] width 14 height 14
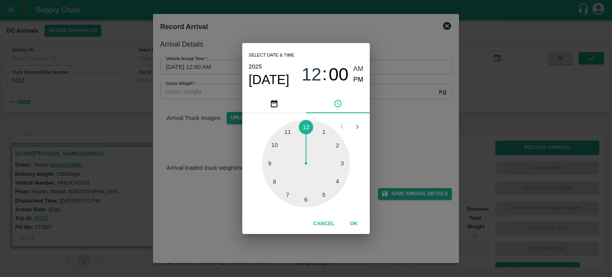
click at [285, 195] on div at bounding box center [306, 164] width 88 height 88
type input "[DATE] 07:00 AM"
click at [390, 133] on div "Select date & time [DATE] 07 : 00 AM PM 05 10 15 20 25 30 35 40 45 50 55 00 Can…" at bounding box center [306, 138] width 612 height 277
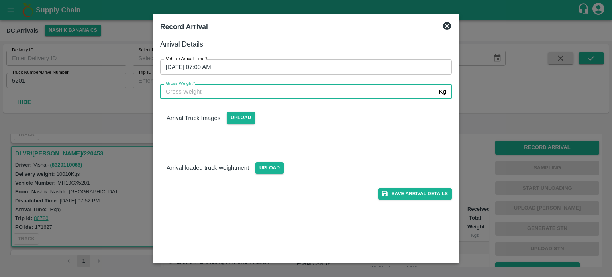
click at [205, 96] on input "Gross Weight   *" at bounding box center [298, 91] width 276 height 15
type input "17500"
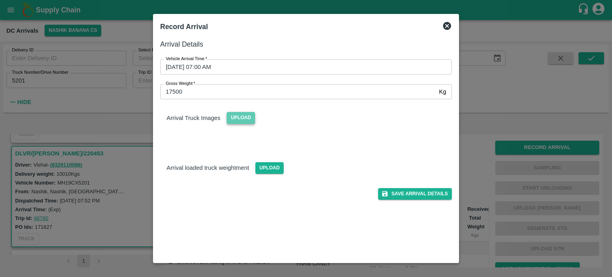
click at [231, 120] on span "Upload" at bounding box center [241, 118] width 28 height 12
click at [0, 0] on input "Upload" at bounding box center [0, 0] width 0 height 0
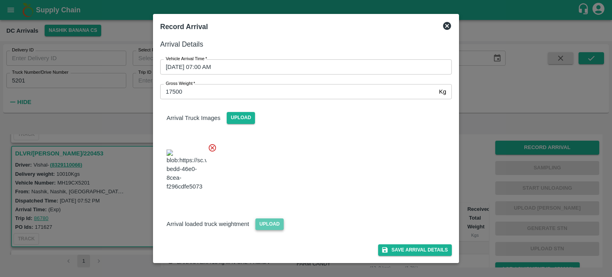
click at [274, 230] on span "Upload" at bounding box center [270, 225] width 28 height 12
click at [0, 0] on input "Upload" at bounding box center [0, 0] width 0 height 0
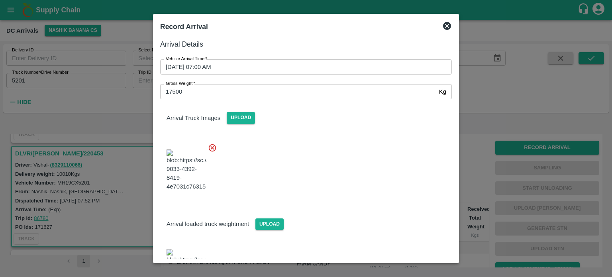
click at [304, 140] on div at bounding box center [303, 168] width 298 height 63
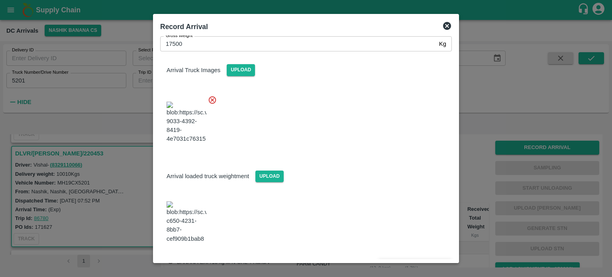
click at [408, 259] on button "Save Arrival Details" at bounding box center [415, 265] width 74 height 12
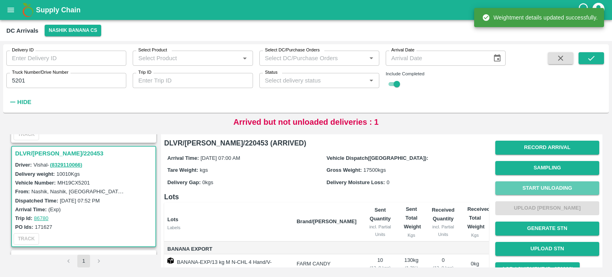
click at [541, 190] on button "Start Unloading" at bounding box center [548, 188] width 104 height 14
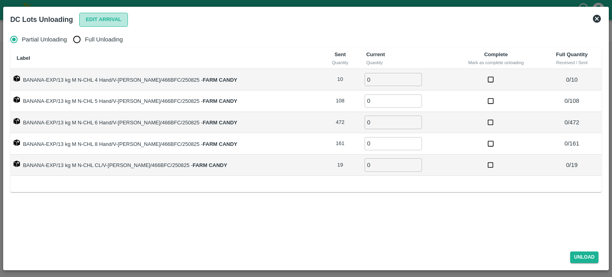
click at [104, 18] on button "Edit Arrival" at bounding box center [103, 20] width 49 height 14
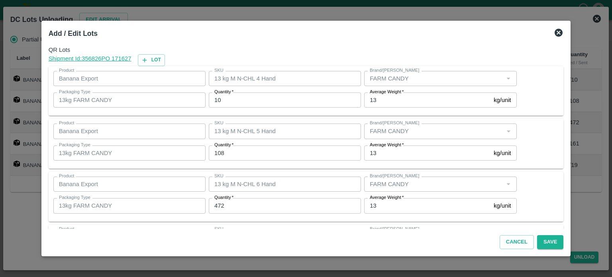
click at [220, 100] on input "10" at bounding box center [285, 100] width 152 height 15
type input "4"
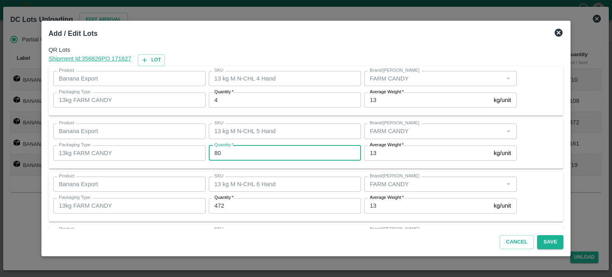
type input "80"
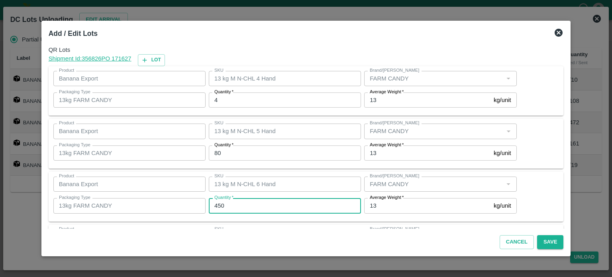
type input "450"
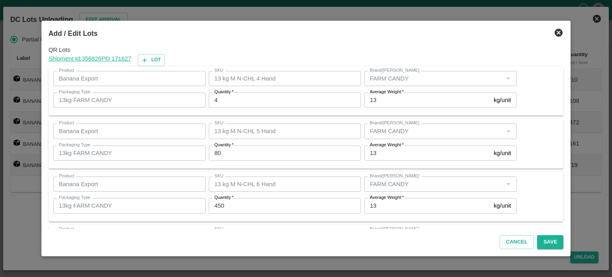
scroll to position [104, 0]
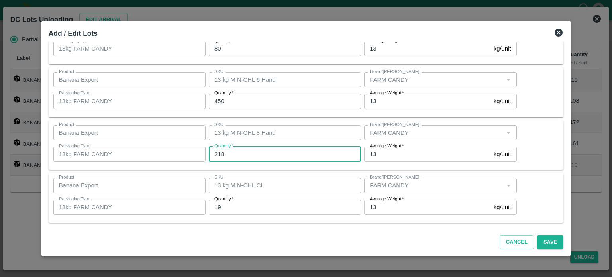
type input "218"
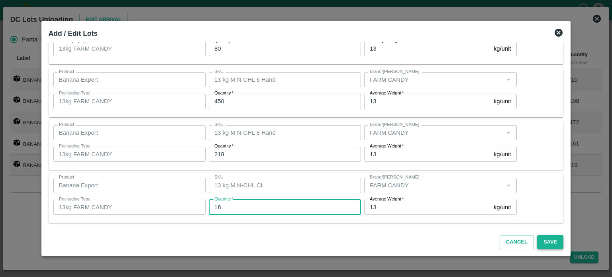
type input "18"
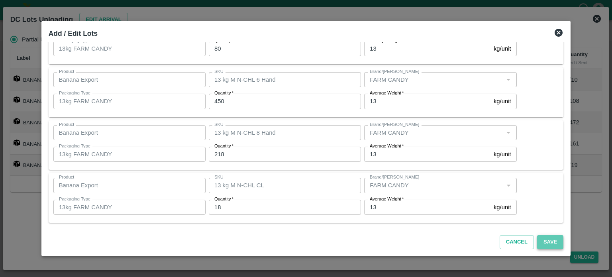
click at [540, 244] on button "Save" at bounding box center [551, 242] width 26 height 14
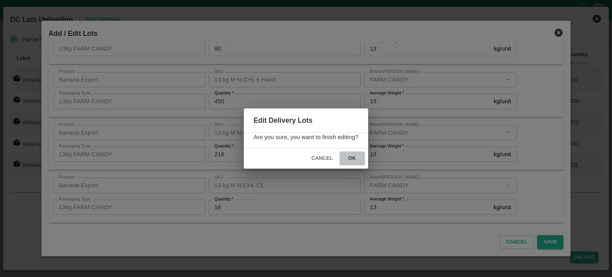
click at [350, 158] on button "ok" at bounding box center [353, 159] width 26 height 14
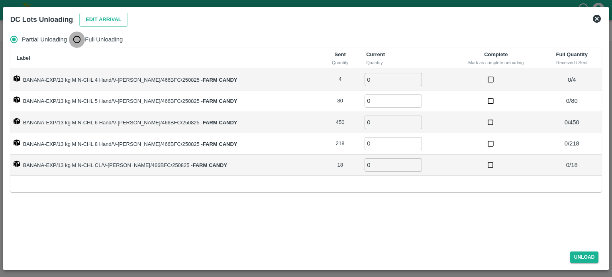
click at [78, 41] on input "Full Unloading" at bounding box center [77, 40] width 16 height 16
radio input "true"
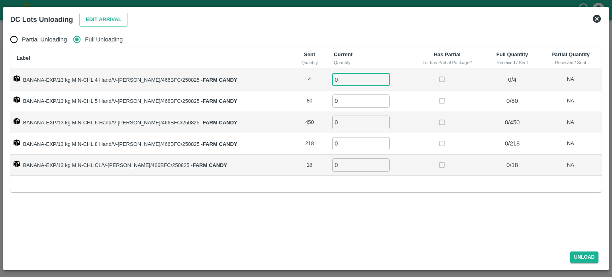
click at [343, 77] on input "0" at bounding box center [361, 79] width 57 height 13
type input "4"
type input "80"
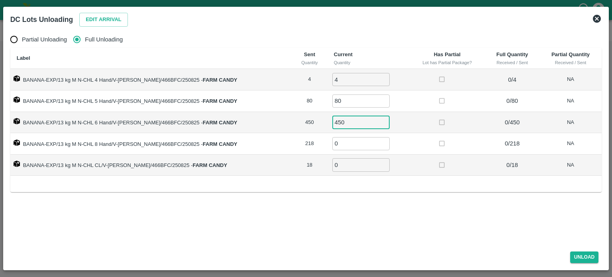
type input "450"
type input "218"
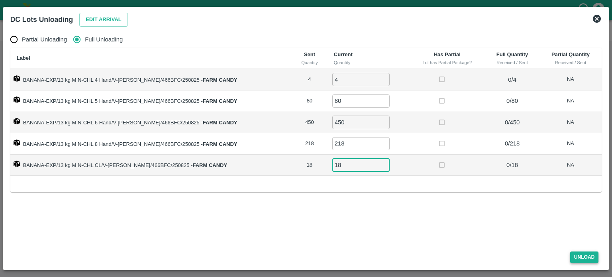
type input "18"
click at [587, 259] on button "Unload" at bounding box center [585, 258] width 29 height 12
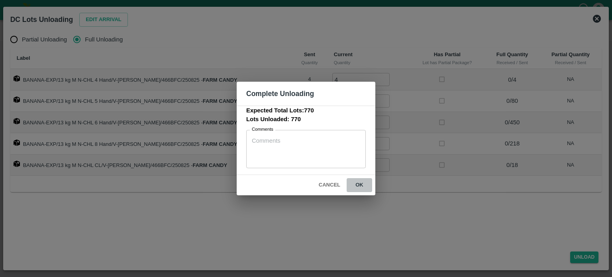
click at [358, 185] on button "ok" at bounding box center [360, 185] width 26 height 14
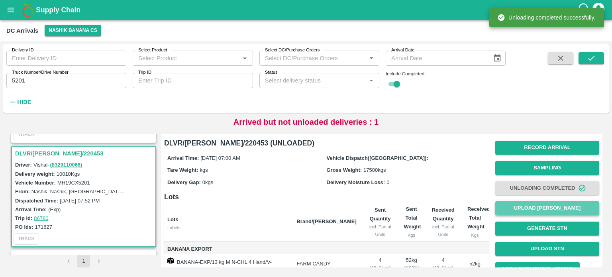
click at [540, 209] on button "Upload [PERSON_NAME]" at bounding box center [548, 208] width 104 height 14
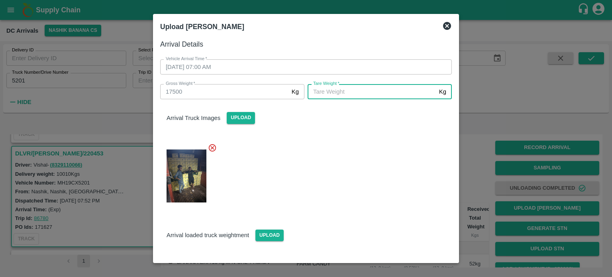
click at [380, 94] on input "[PERSON_NAME]   *" at bounding box center [372, 91] width 128 height 15
type input "6570"
click at [376, 155] on div at bounding box center [303, 174] width 298 height 74
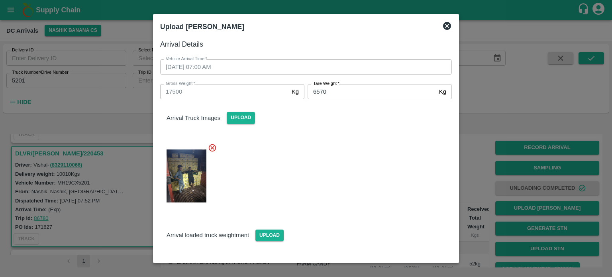
scroll to position [48, 0]
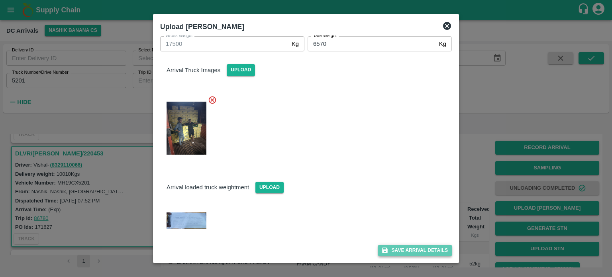
click at [411, 252] on button "Save Arrival Details" at bounding box center [415, 251] width 74 height 12
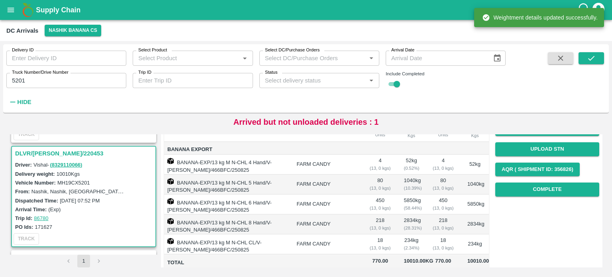
scroll to position [103, 0]
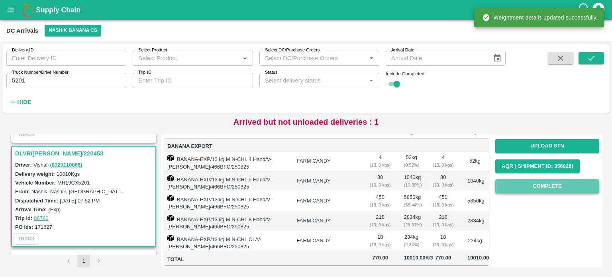
click at [544, 186] on button "Complete" at bounding box center [548, 186] width 104 height 14
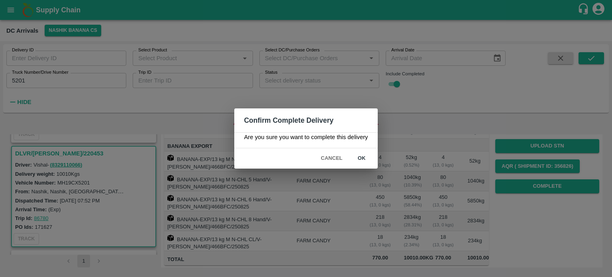
click at [360, 160] on button "ok" at bounding box center [362, 159] width 26 height 14
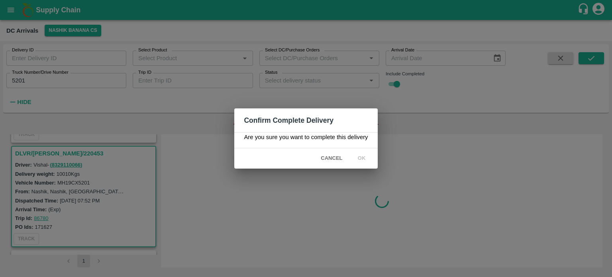
scroll to position [0, 0]
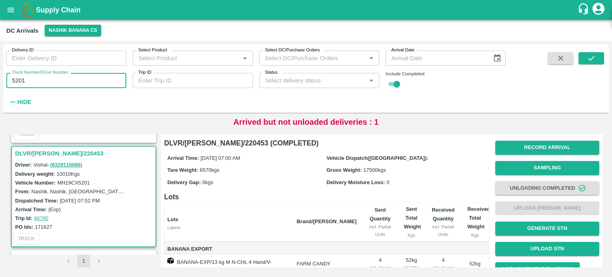
click at [19, 82] on input "5201" at bounding box center [66, 80] width 120 height 15
type input "4367"
click at [588, 56] on icon "submit" at bounding box center [591, 58] width 9 height 9
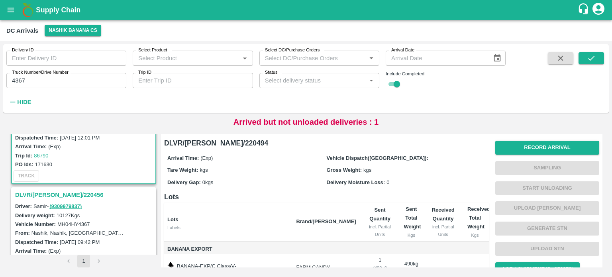
scroll to position [57, 0]
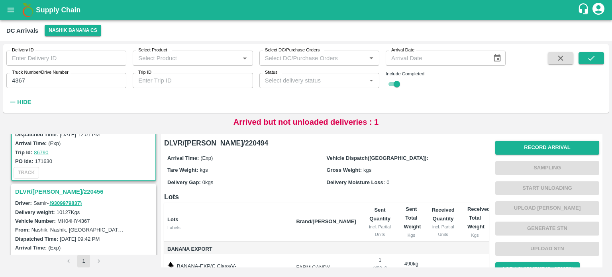
click at [48, 188] on h3 "DLVR/[PERSON_NAME]/220456" at bounding box center [85, 192] width 140 height 10
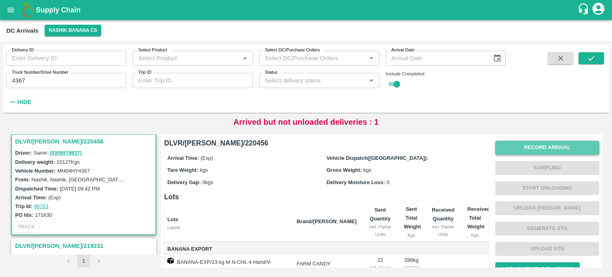
click at [528, 149] on button "Record Arrival" at bounding box center [548, 148] width 104 height 14
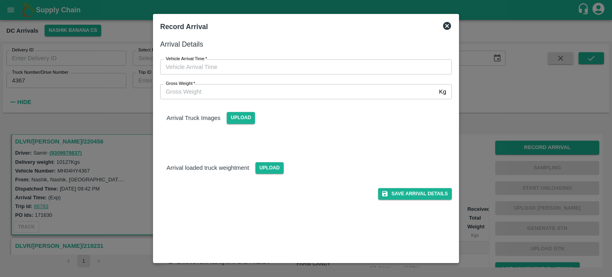
type input "DD/MM/YYYY hh:mm aa"
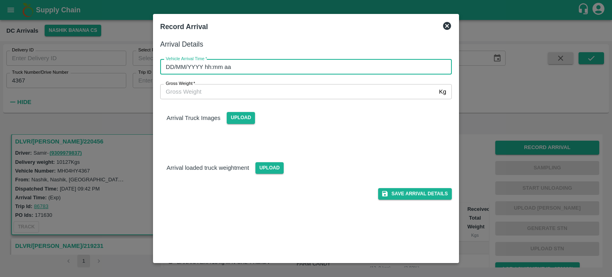
click at [274, 72] on input "DD/MM/YYYY hh:mm aa" at bounding box center [303, 66] width 286 height 15
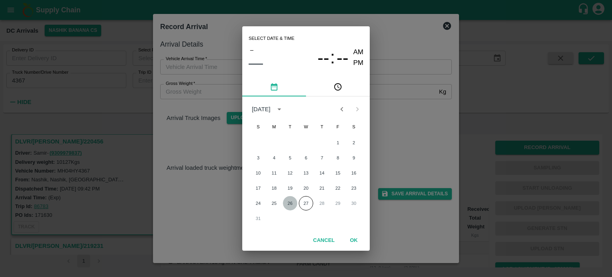
click at [289, 201] on button "26" at bounding box center [290, 203] width 14 height 14
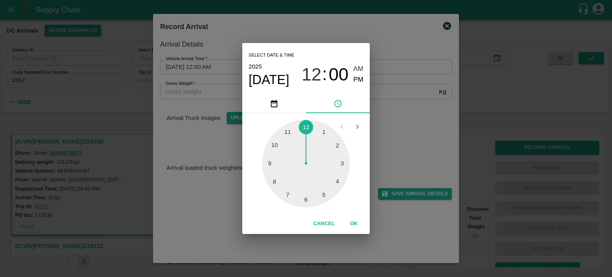
click at [287, 196] on div at bounding box center [306, 164] width 88 height 88
click at [276, 183] on div at bounding box center [306, 164] width 88 height 88
type input "[DATE] 07:40 AM"
click at [416, 130] on div "Select date & time [DATE] 07 : 40 AM PM 05 10 15 20 25 30 35 40 45 50 55 00 Can…" at bounding box center [306, 138] width 612 height 277
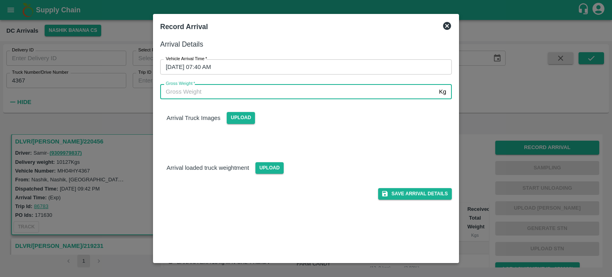
click at [185, 94] on input "Gross Weight   *" at bounding box center [298, 91] width 276 height 15
type input "17760"
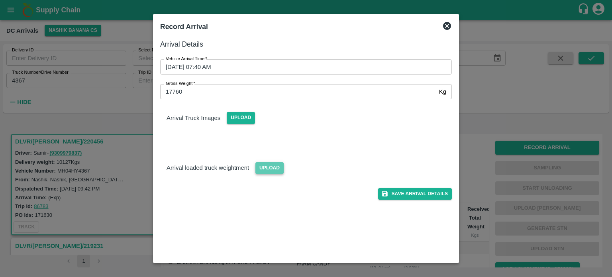
click at [264, 167] on span "Upload" at bounding box center [270, 168] width 28 height 12
click at [0, 0] on input "Upload" at bounding box center [0, 0] width 0 height 0
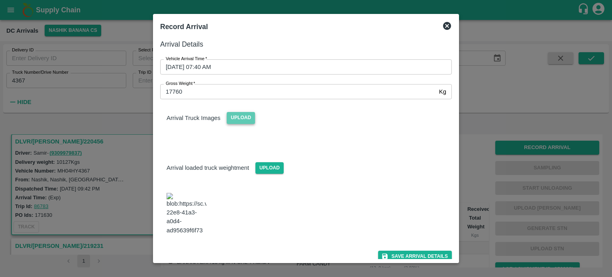
click at [243, 119] on span "Upload" at bounding box center [241, 118] width 28 height 12
click at [0, 0] on input "Upload" at bounding box center [0, 0] width 0 height 0
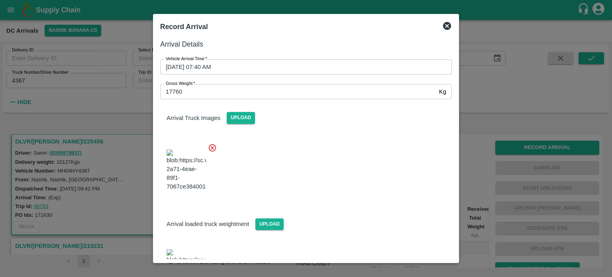
click at [358, 196] on div at bounding box center [303, 168] width 298 height 63
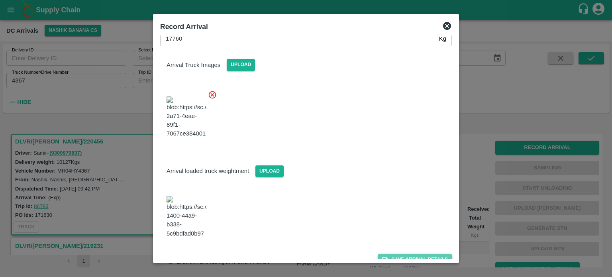
click at [413, 254] on button "Save Arrival Details" at bounding box center [415, 260] width 74 height 12
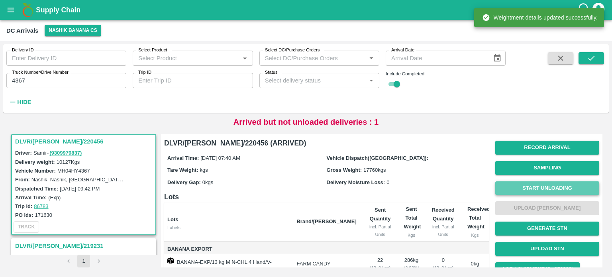
click at [543, 189] on button "Start Unloading" at bounding box center [548, 188] width 104 height 14
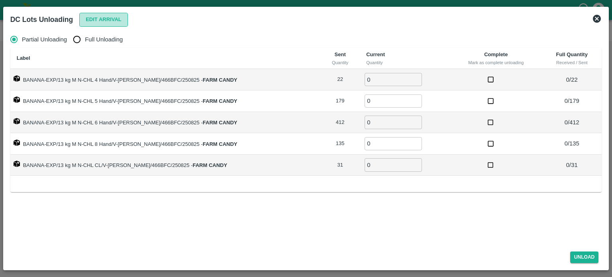
click at [103, 17] on button "Edit Arrival" at bounding box center [103, 20] width 49 height 14
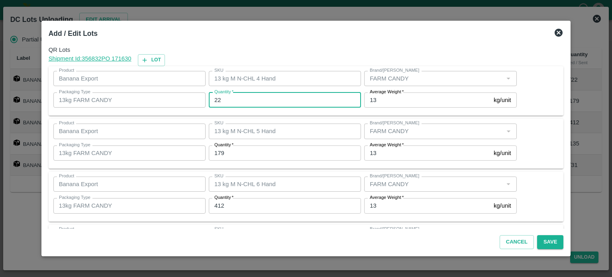
click at [219, 98] on input "22" at bounding box center [285, 100] width 152 height 15
type input "20"
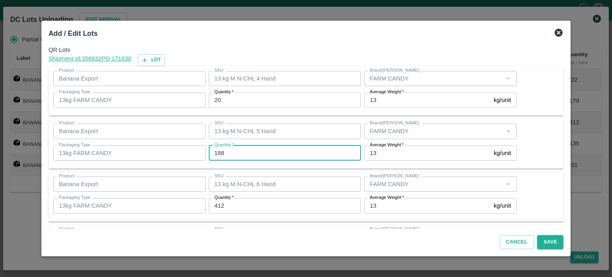
type input "188"
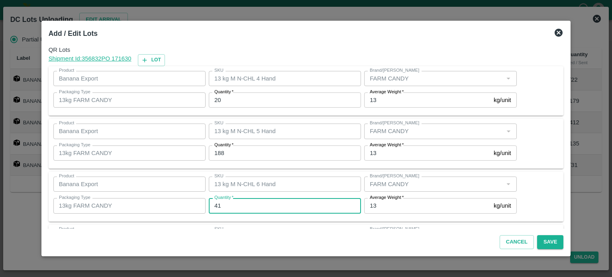
type input "412"
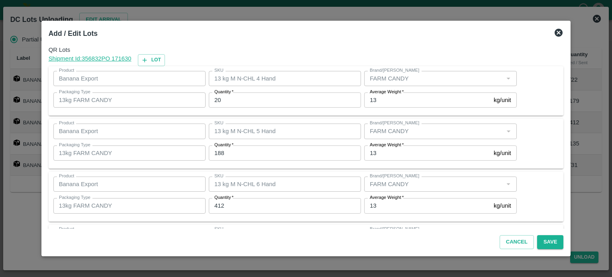
scroll to position [104, 0]
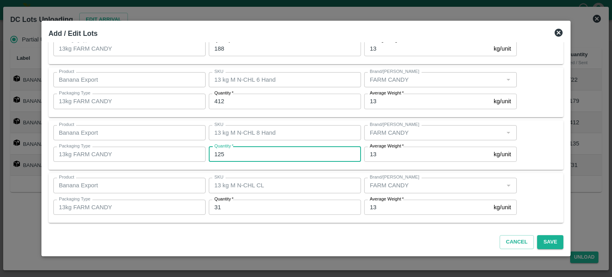
type input "125"
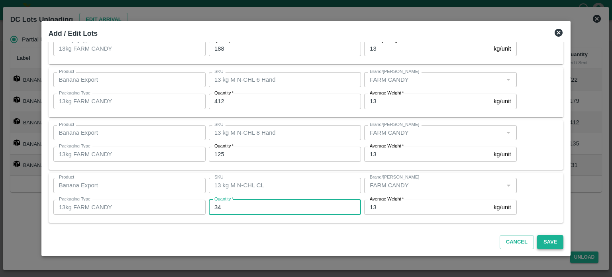
type input "34"
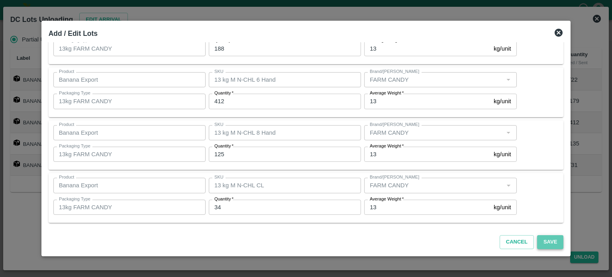
click at [538, 242] on button "Save" at bounding box center [551, 242] width 26 height 14
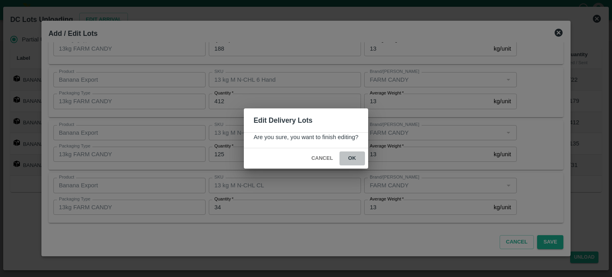
click at [351, 160] on button "ok" at bounding box center [353, 159] width 26 height 14
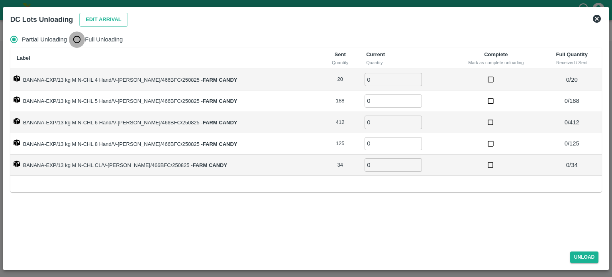
click at [79, 43] on input "Full Unloading" at bounding box center [77, 40] width 16 height 16
radio input "true"
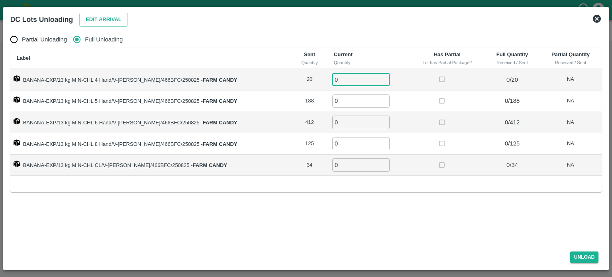
click at [342, 78] on input "0" at bounding box center [361, 79] width 57 height 13
type input "20"
type input "188"
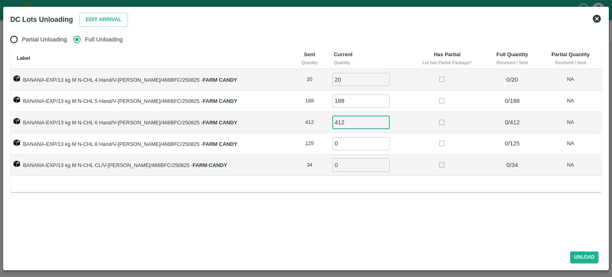
type input "412"
type input "125"
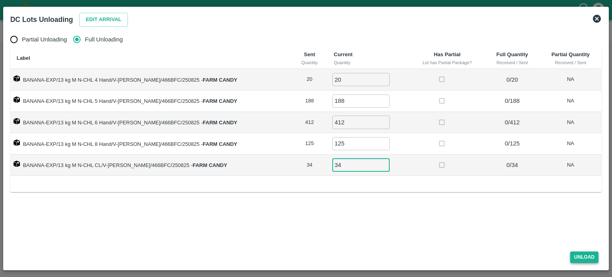
type input "34"
click at [582, 259] on button "Unload" at bounding box center [585, 258] width 29 height 12
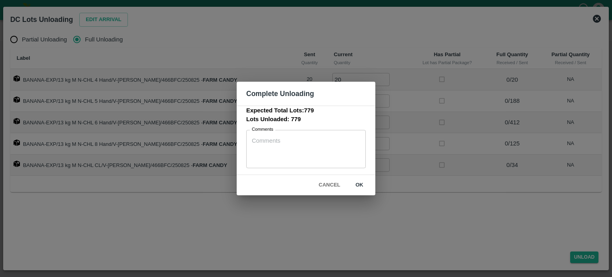
click at [359, 186] on button "ok" at bounding box center [360, 185] width 26 height 14
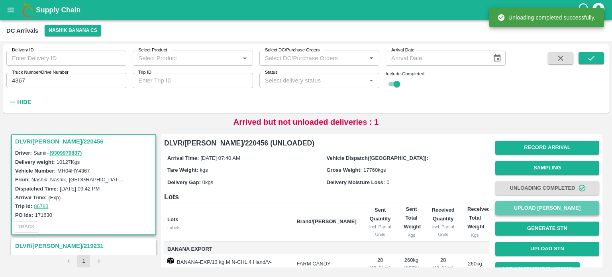
click at [545, 207] on button "Upload [PERSON_NAME]" at bounding box center [548, 208] width 104 height 14
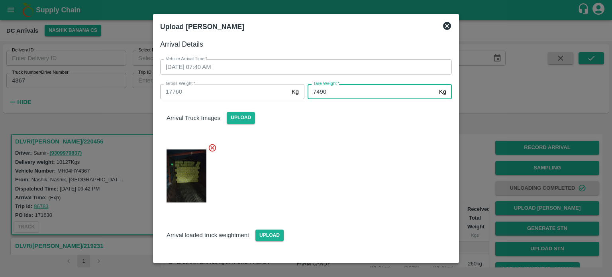
type input "7490"
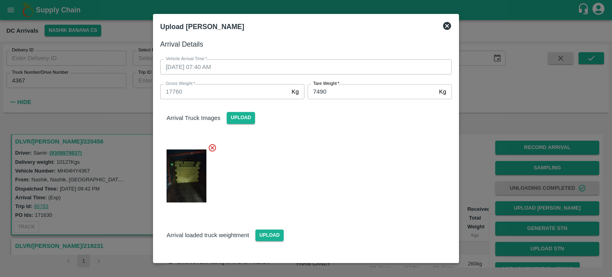
click at [371, 174] on div at bounding box center [303, 174] width 298 height 74
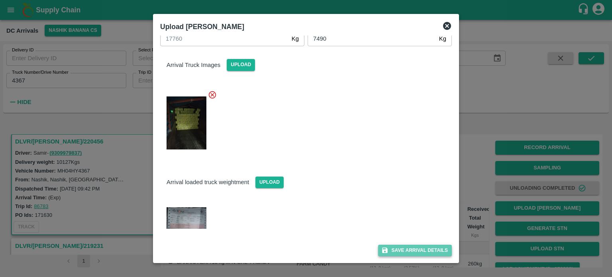
click at [413, 251] on button "Save Arrival Details" at bounding box center [415, 251] width 74 height 12
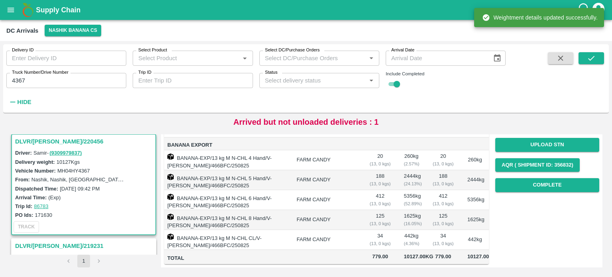
scroll to position [95, 0]
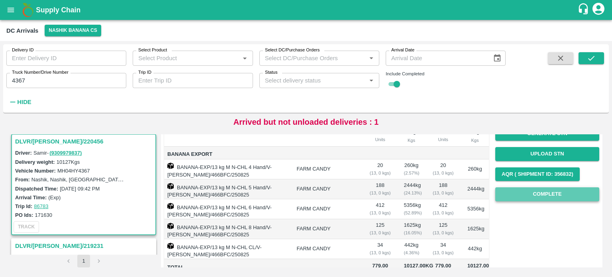
click at [546, 193] on button "Complete" at bounding box center [548, 194] width 104 height 14
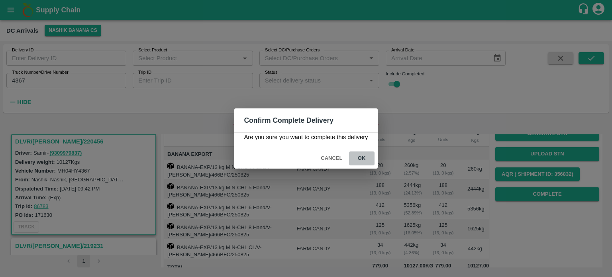
click at [362, 158] on button "ok" at bounding box center [362, 159] width 26 height 14
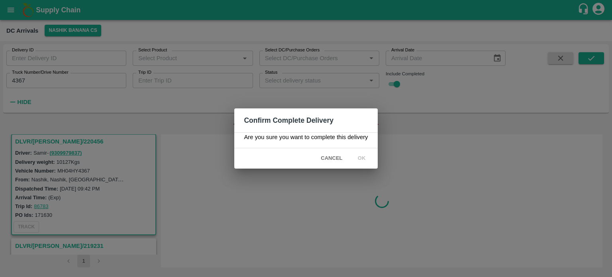
scroll to position [0, 0]
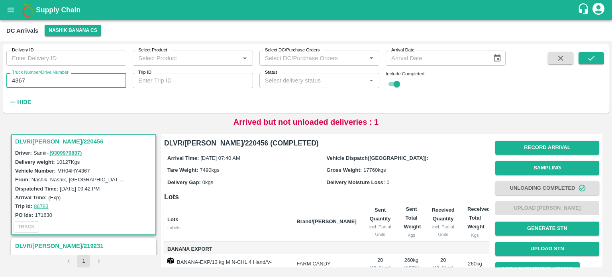
click at [19, 80] on input "4367" at bounding box center [66, 80] width 120 height 15
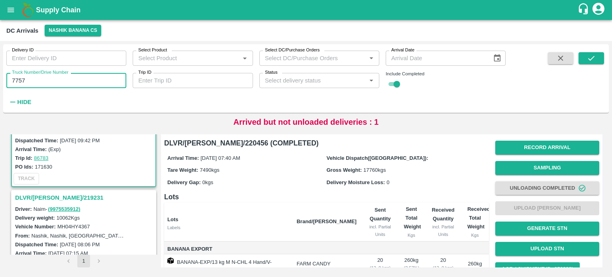
scroll to position [152, 0]
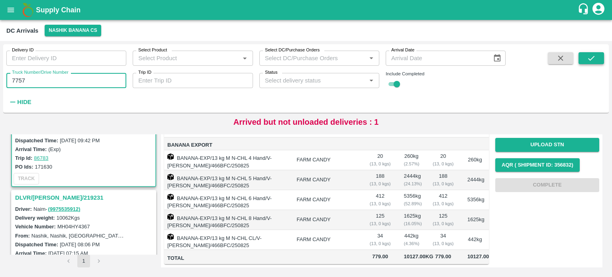
type input "7757"
click at [590, 59] on icon "submit" at bounding box center [591, 58] width 9 height 9
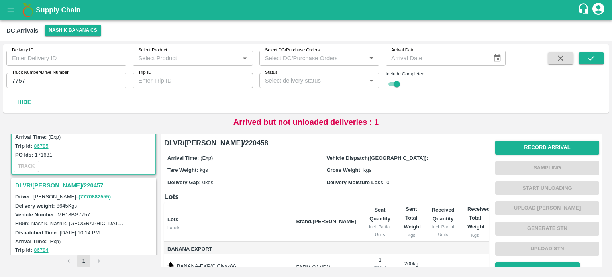
scroll to position [64, 0]
click at [61, 185] on h3 "DLVR/[PERSON_NAME]/220457" at bounding box center [85, 185] width 140 height 10
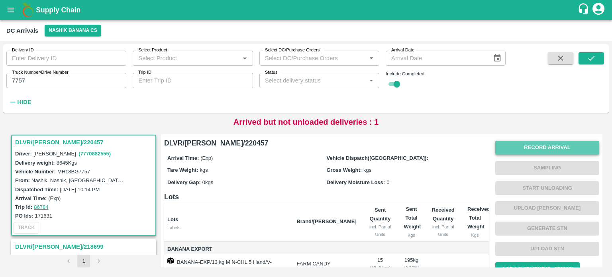
click at [530, 150] on button "Record Arrival" at bounding box center [548, 148] width 104 height 14
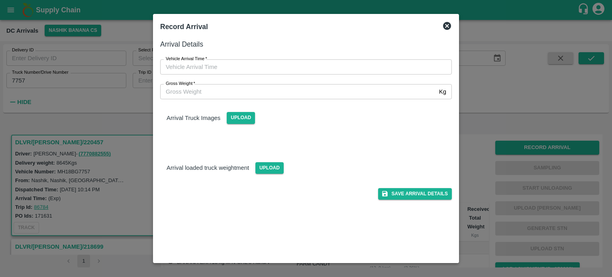
type input "DD/MM/YYYY hh:mm aa"
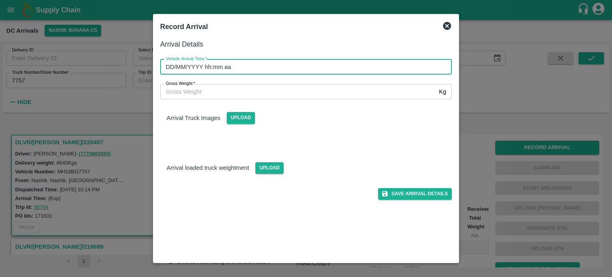
click at [291, 63] on input "DD/MM/YYYY hh:mm aa" at bounding box center [303, 66] width 286 height 15
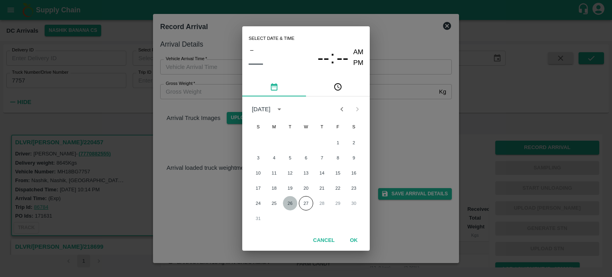
click at [289, 201] on button "26" at bounding box center [290, 203] width 14 height 14
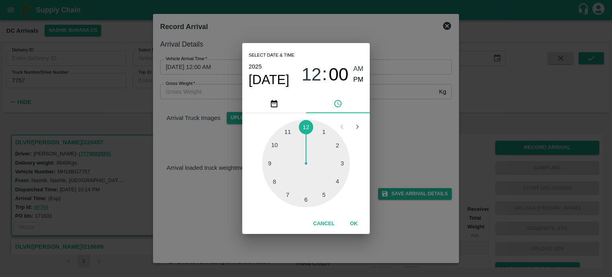
click at [275, 163] on div at bounding box center [306, 164] width 88 height 88
type input "[DATE] 09:00 AM"
click at [400, 145] on div "Select date & time [DATE] 09 : 00 AM PM 05 10 15 20 25 30 35 40 45 50 55 00 Can…" at bounding box center [306, 138] width 612 height 277
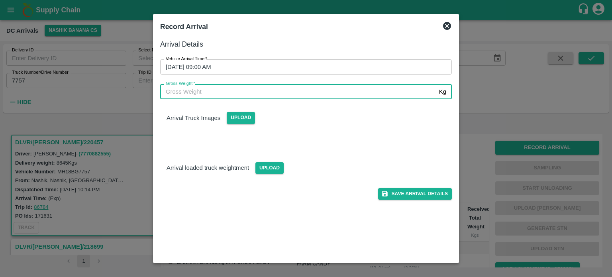
click at [246, 95] on input "Gross Weight   *" at bounding box center [298, 91] width 276 height 15
type input "15350"
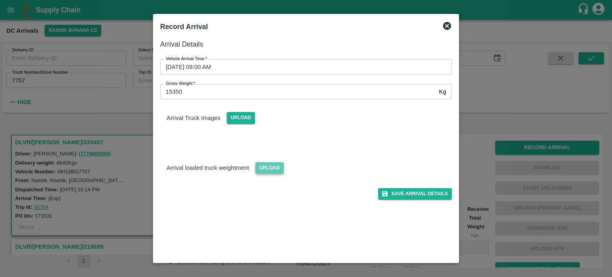
click at [268, 165] on span "Upload" at bounding box center [270, 168] width 28 height 12
click at [0, 0] on input "Upload" at bounding box center [0, 0] width 0 height 0
click at [245, 119] on span "Upload" at bounding box center [241, 118] width 28 height 12
click at [0, 0] on input "Upload" at bounding box center [0, 0] width 0 height 0
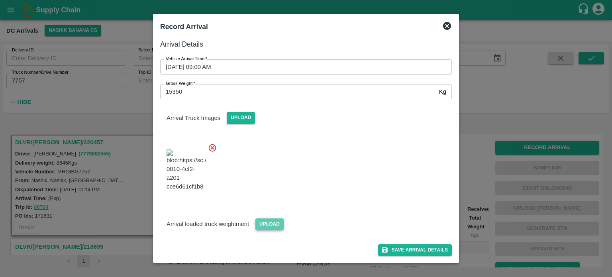
click at [269, 230] on span "Upload" at bounding box center [270, 225] width 28 height 12
click at [0, 0] on input "Upload" at bounding box center [0, 0] width 0 height 0
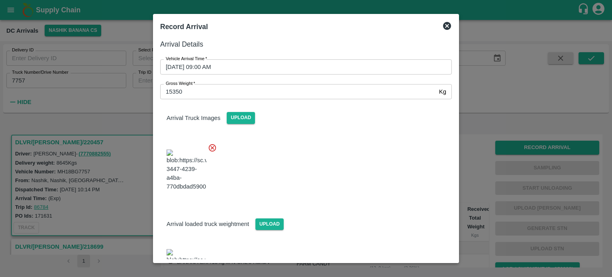
click at [300, 152] on div at bounding box center [303, 168] width 298 height 63
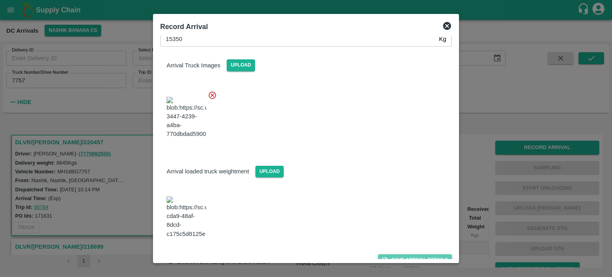
click at [407, 254] on button "Save Arrival Details" at bounding box center [415, 260] width 74 height 12
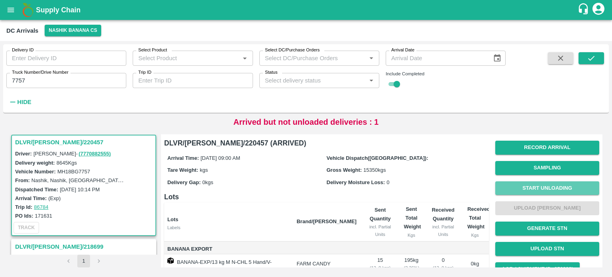
click at [533, 189] on button "Start Unloading" at bounding box center [548, 188] width 104 height 14
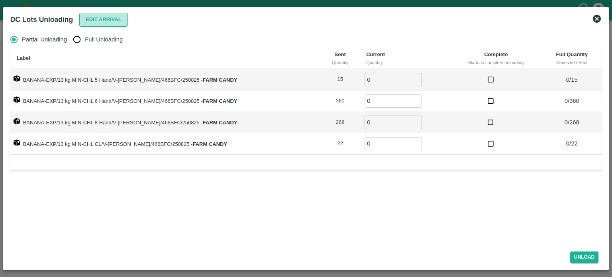
click at [99, 21] on button "Edit Arrival" at bounding box center [103, 20] width 49 height 14
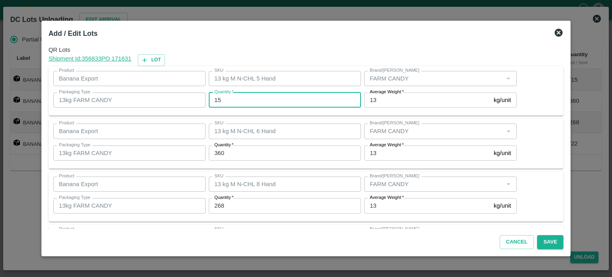
click at [221, 99] on input "15" at bounding box center [285, 100] width 152 height 15
type input "8"
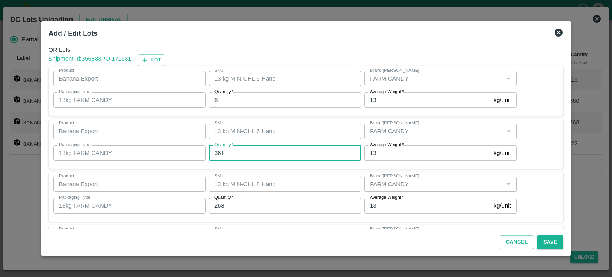
type input "361"
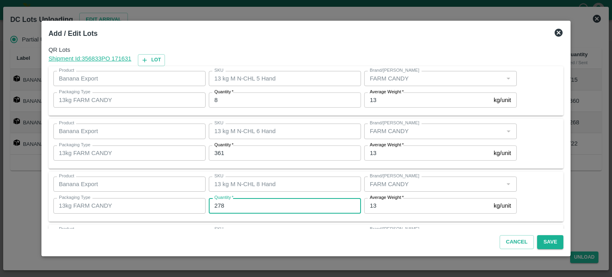
type input "278"
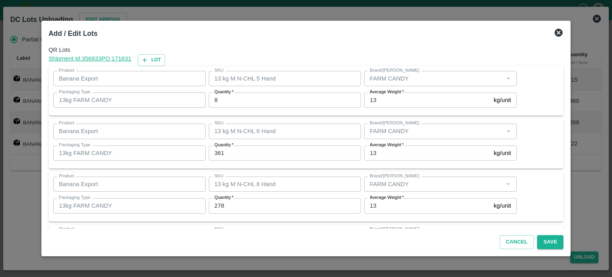
scroll to position [51, 0]
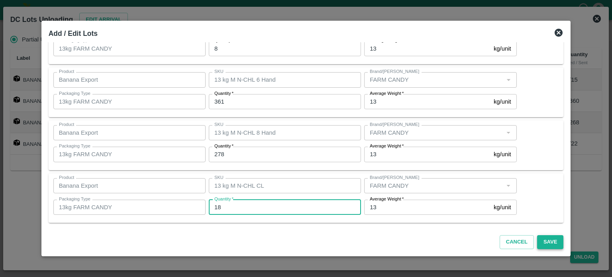
type input "18"
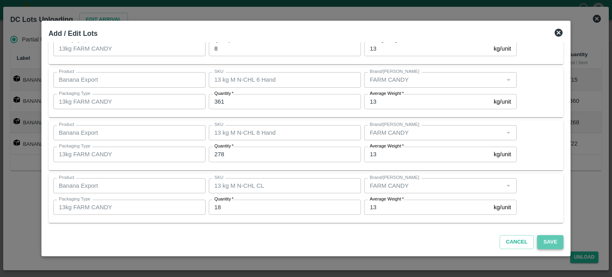
click at [541, 238] on button "Save" at bounding box center [551, 242] width 26 height 14
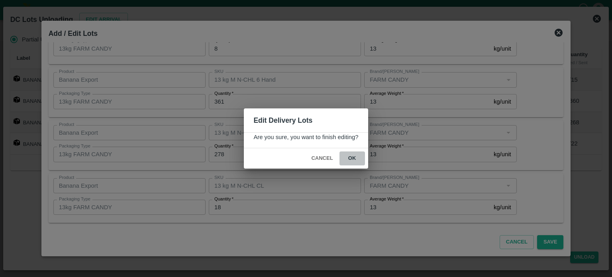
click at [351, 158] on button "ok" at bounding box center [353, 159] width 26 height 14
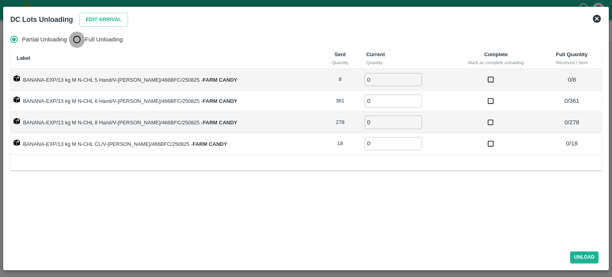
click at [75, 41] on input "Full Unloading" at bounding box center [77, 40] width 16 height 16
radio input "true"
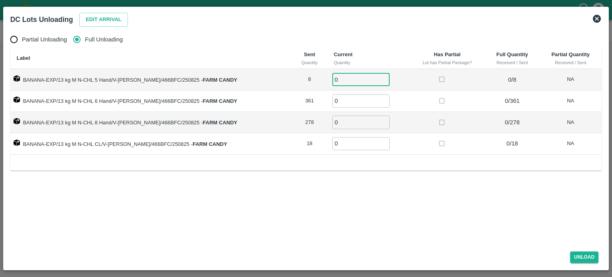
click at [334, 77] on input "0" at bounding box center [361, 79] width 57 height 13
type input "8"
type input "361"
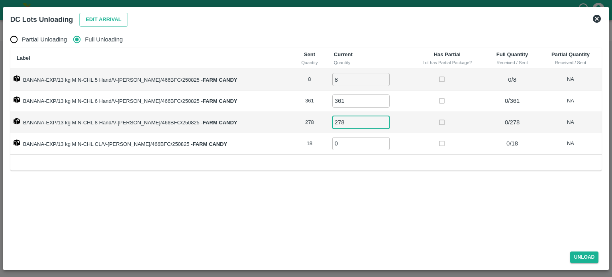
type input "278"
type input "18"
click at [583, 258] on button "Unload" at bounding box center [585, 258] width 29 height 12
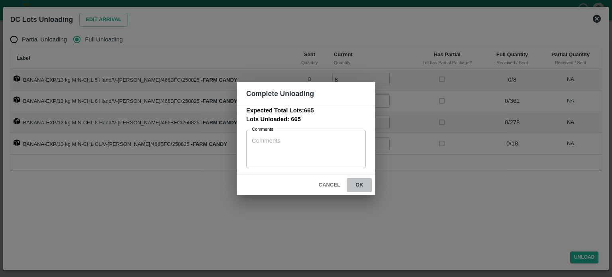
click at [359, 187] on button "ok" at bounding box center [360, 185] width 26 height 14
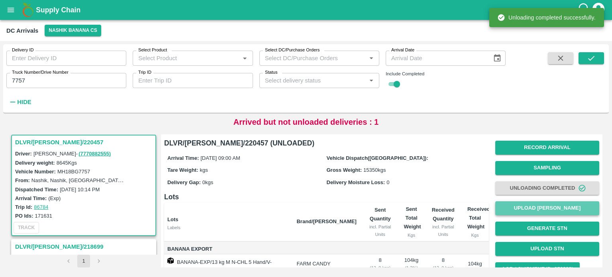
click at [554, 209] on button "Upload [PERSON_NAME]" at bounding box center [548, 208] width 104 height 14
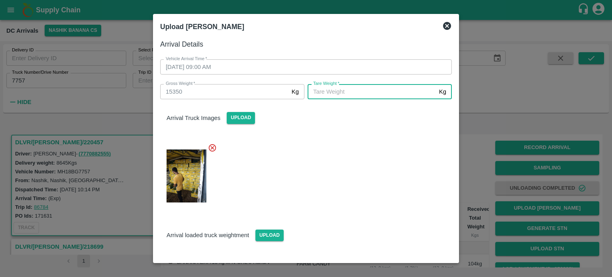
click at [347, 93] on input "[PERSON_NAME]   *" at bounding box center [372, 91] width 128 height 15
type input "5955"
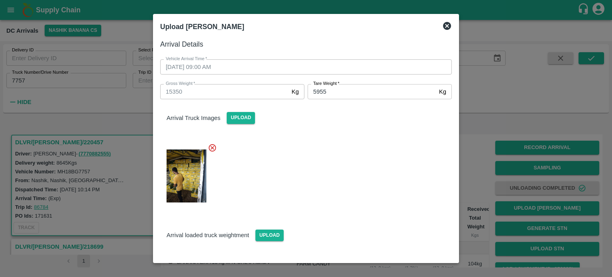
click at [359, 196] on div at bounding box center [303, 174] width 298 height 74
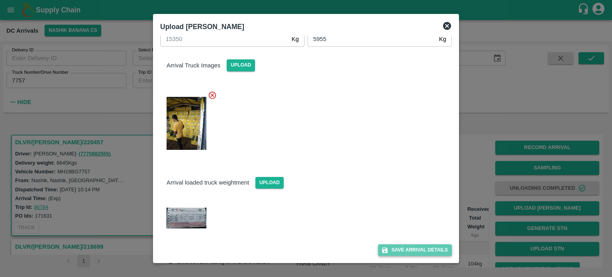
click at [417, 251] on button "Save Arrival Details" at bounding box center [415, 250] width 74 height 12
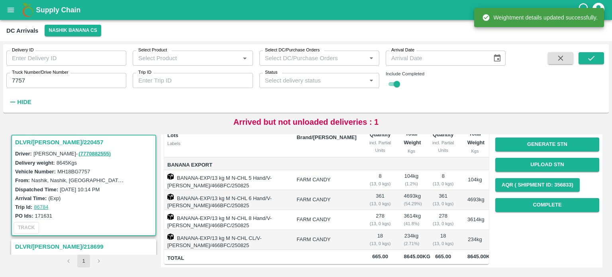
scroll to position [108, 0]
click at [548, 198] on button "Complete" at bounding box center [548, 205] width 104 height 14
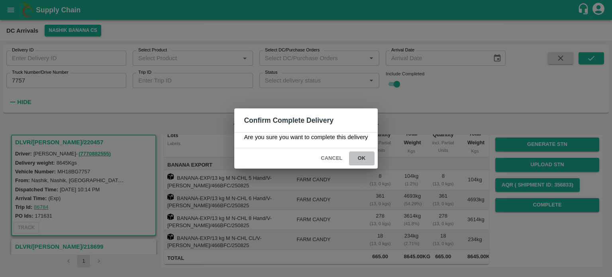
click at [358, 159] on button "ok" at bounding box center [362, 159] width 26 height 14
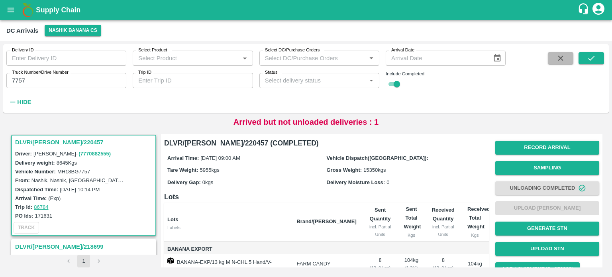
click at [557, 61] on icon "button" at bounding box center [561, 58] width 9 height 9
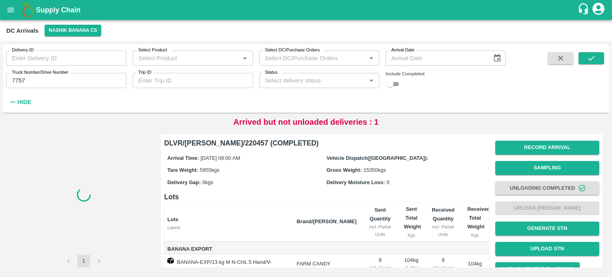
checkbox input "false"
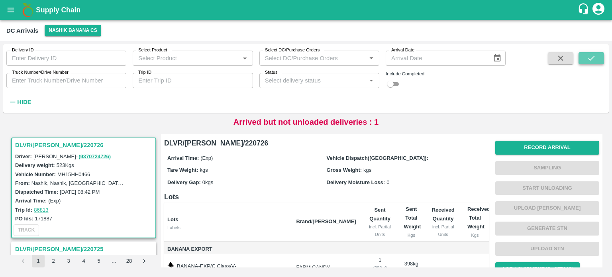
click at [587, 58] on icon "submit" at bounding box center [591, 58] width 9 height 9
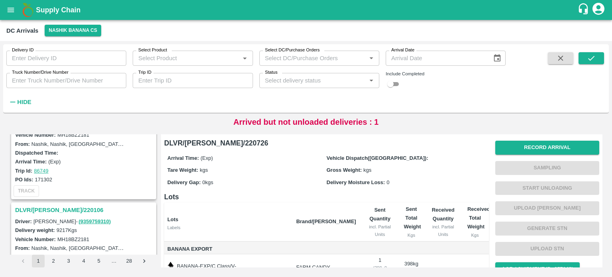
scroll to position [1143, 0]
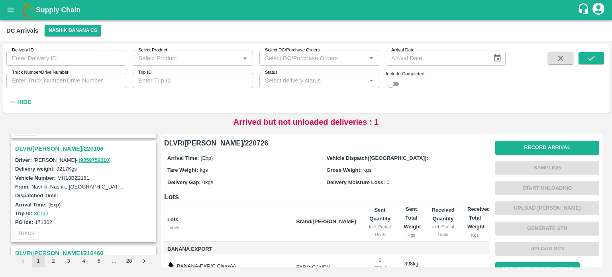
click at [56, 144] on h3 "DLVR/[PERSON_NAME]/220106" at bounding box center [85, 149] width 140 height 10
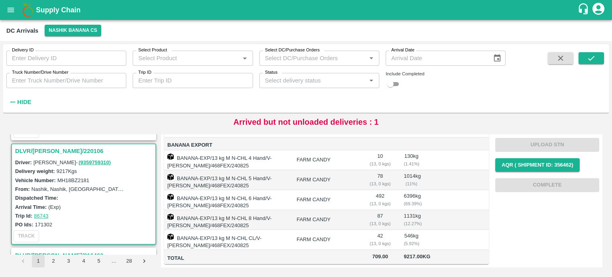
scroll to position [1132, 0]
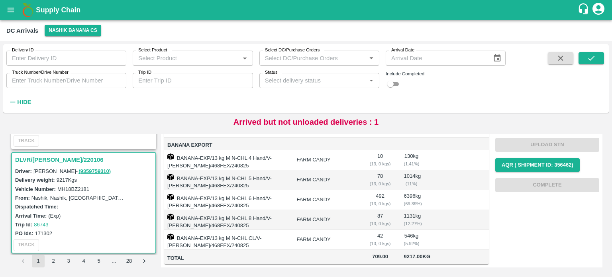
click at [69, 186] on label "MH18BZ2181" at bounding box center [73, 189] width 32 height 6
copy label "MH18BZ2181"
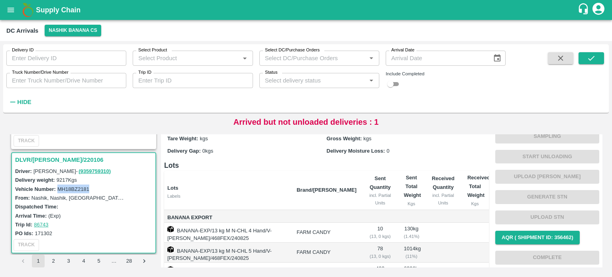
scroll to position [0, 0]
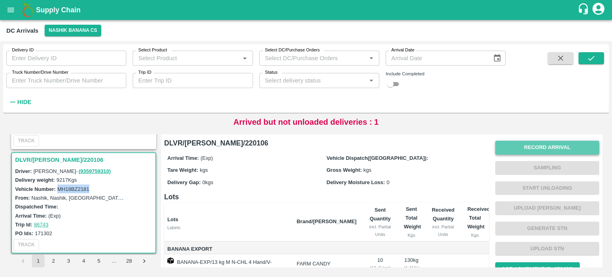
click at [544, 145] on button "Record Arrival" at bounding box center [548, 148] width 104 height 14
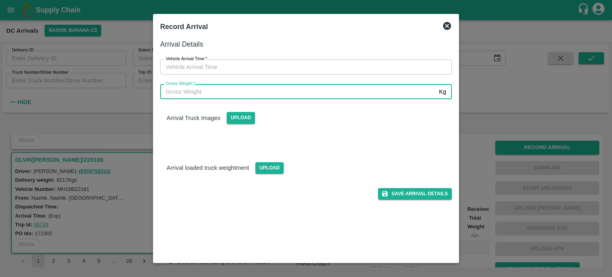
click at [354, 99] on input "Gross Weight   *" at bounding box center [298, 91] width 276 height 15
type input "16640"
type input "DD/MM/YYYY hh:mm aa"
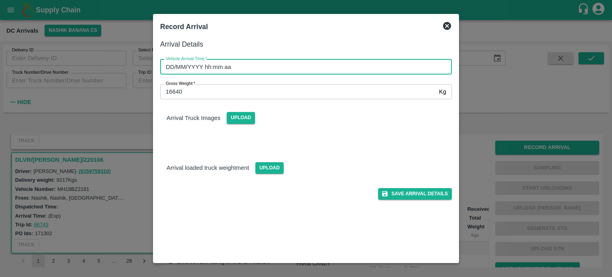
click at [290, 63] on input "DD/MM/YYYY hh:mm aa" at bounding box center [303, 66] width 286 height 15
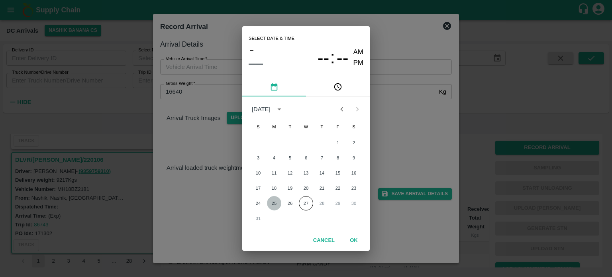
click at [274, 202] on button "25" at bounding box center [274, 203] width 14 height 14
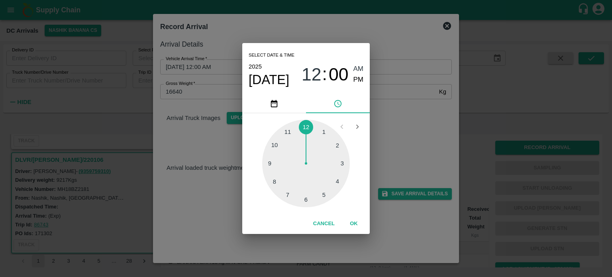
click at [273, 163] on div at bounding box center [306, 164] width 88 height 88
click at [275, 182] on div at bounding box center [306, 164] width 88 height 88
type input "[DATE] 09:40 AM"
click at [437, 111] on div "Select date & time [DATE] 09 : 40 AM PM 05 10 15 20 25 30 35 40 45 50 55 00 Can…" at bounding box center [306, 138] width 612 height 277
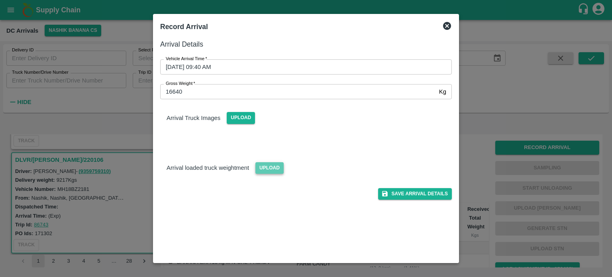
click at [266, 167] on span "Upload" at bounding box center [270, 168] width 28 height 12
click at [0, 0] on input "Upload" at bounding box center [0, 0] width 0 height 0
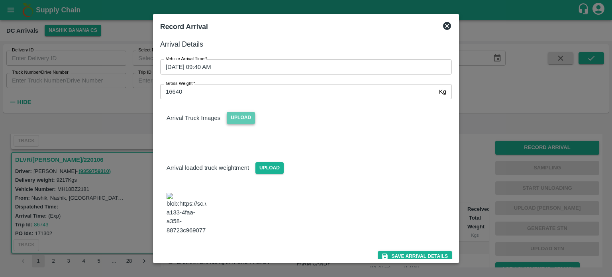
click at [245, 119] on span "Upload" at bounding box center [241, 118] width 28 height 12
click at [0, 0] on input "Upload" at bounding box center [0, 0] width 0 height 0
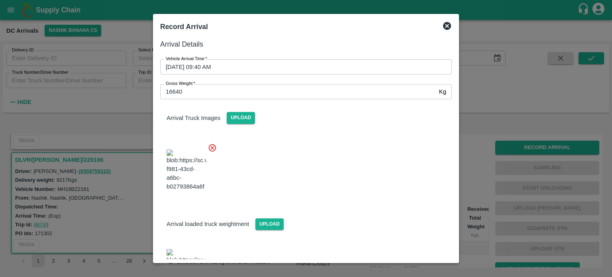
scroll to position [71, 0]
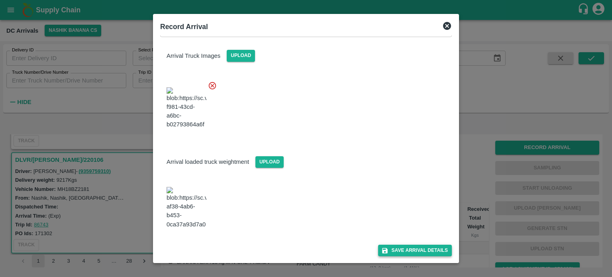
click at [404, 253] on button "Save Arrival Details" at bounding box center [415, 251] width 74 height 12
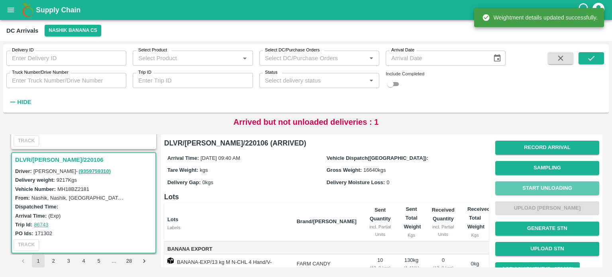
click at [544, 187] on button "Start Unloading" at bounding box center [548, 188] width 104 height 14
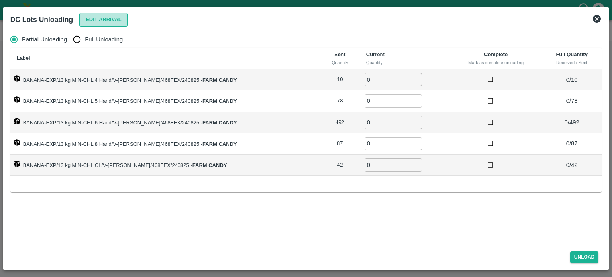
click at [106, 19] on button "Edit Arrival" at bounding box center [103, 20] width 49 height 14
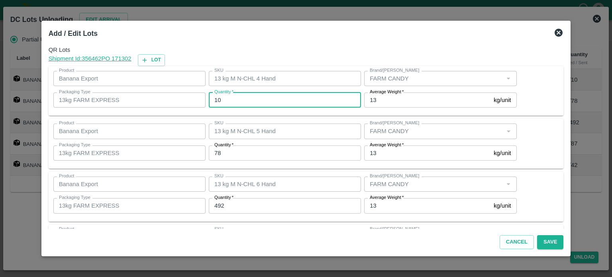
click at [221, 100] on input "10" at bounding box center [285, 100] width 152 height 15
click at [554, 32] on icon at bounding box center [559, 33] width 10 height 10
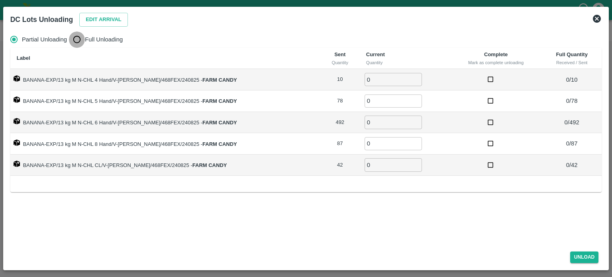
click at [81, 39] on input "Full Unloading" at bounding box center [77, 40] width 16 height 16
radio input "true"
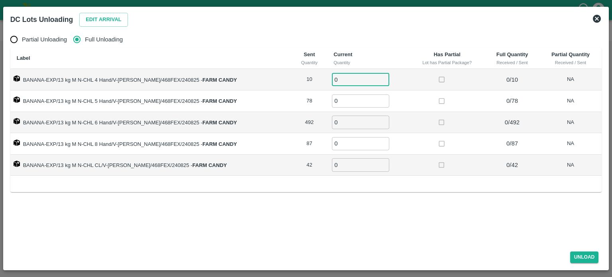
click at [343, 77] on input "0" at bounding box center [360, 79] width 57 height 13
type input "10"
type input "78"
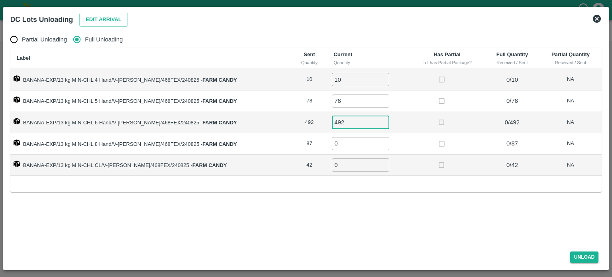
type input "492"
type input "87"
type input "42"
click at [581, 260] on button "Unload" at bounding box center [585, 258] width 29 height 12
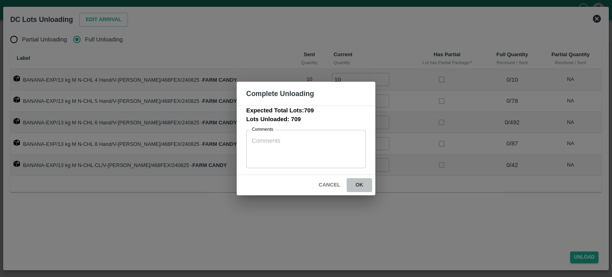
click at [359, 185] on button "ok" at bounding box center [360, 185] width 26 height 14
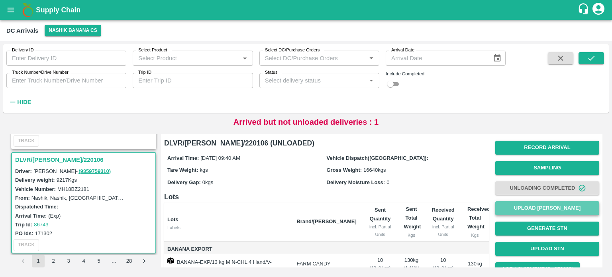
click at [548, 207] on button "Upload [PERSON_NAME]" at bounding box center [548, 208] width 104 height 14
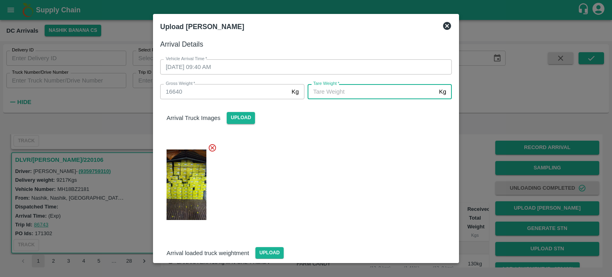
click at [366, 91] on input "[PERSON_NAME]   *" at bounding box center [372, 91] width 128 height 15
type input "6715"
click at [379, 158] on div at bounding box center [303, 183] width 298 height 92
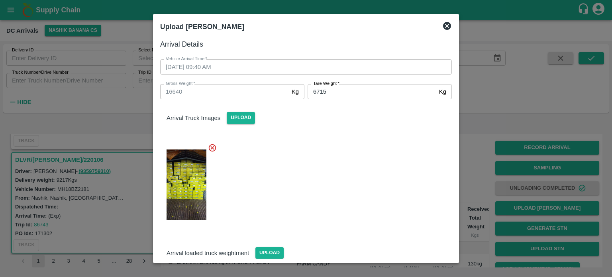
scroll to position [71, 0]
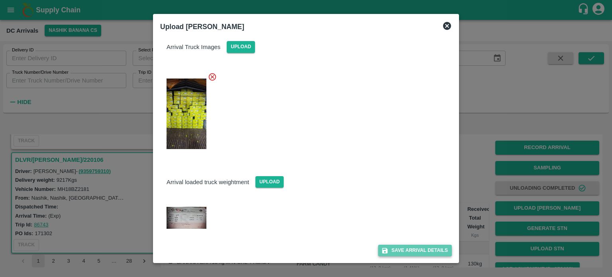
click at [413, 250] on button "Save Arrival Details" at bounding box center [415, 251] width 74 height 12
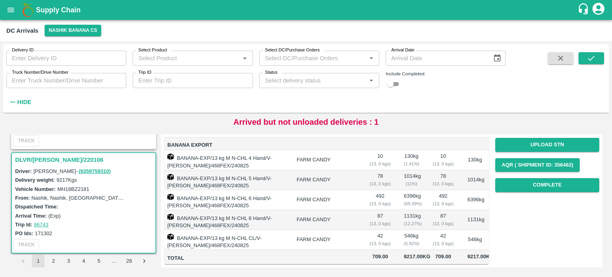
scroll to position [135, 0]
click at [533, 178] on button "Complete" at bounding box center [548, 185] width 104 height 14
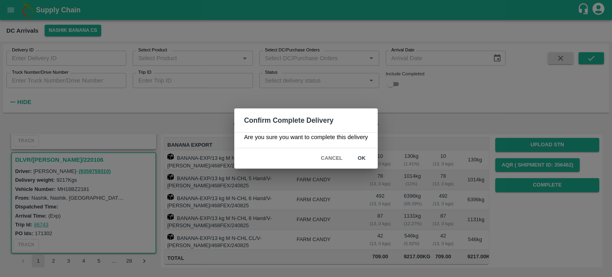
click at [362, 158] on button "ok" at bounding box center [362, 159] width 26 height 14
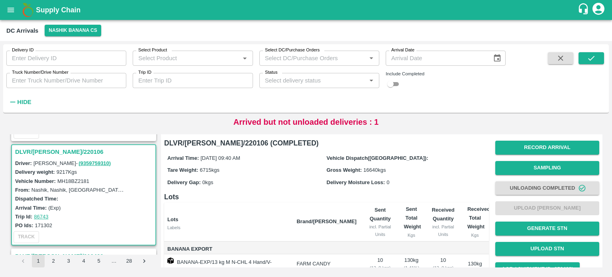
scroll to position [1140, 0]
click at [597, 61] on button "submit" at bounding box center [592, 58] width 26 height 12
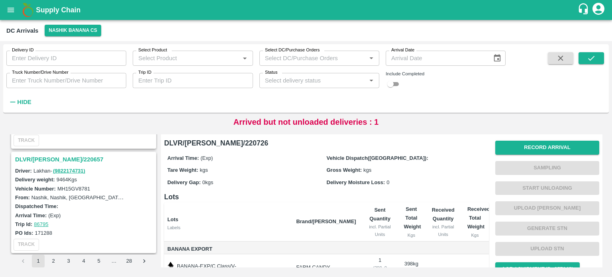
scroll to position [298, 0]
click at [62, 164] on div "DLVR/[PERSON_NAME]/220657" at bounding box center [84, 160] width 144 height 14
click at [56, 158] on h3 "DLVR/[PERSON_NAME]/220657" at bounding box center [85, 159] width 140 height 10
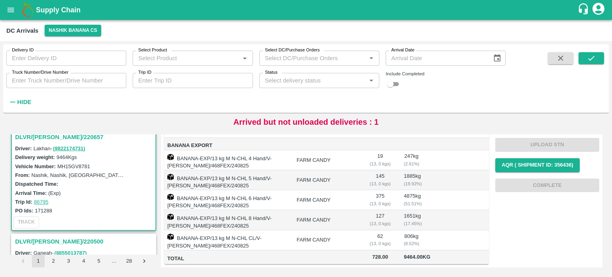
scroll to position [321, 0]
click at [394, 85] on input "checkbox" at bounding box center [390, 84] width 29 height 10
checkbox input "true"
click at [73, 85] on input "Truck Number/Drive Number" at bounding box center [66, 80] width 120 height 15
type input "8781"
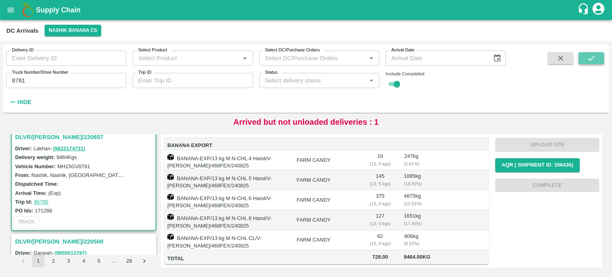
click at [588, 59] on icon "submit" at bounding box center [591, 58] width 9 height 9
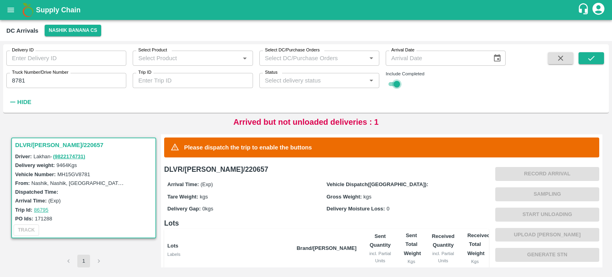
click at [397, 88] on input "checkbox" at bounding box center [397, 84] width 29 height 10
checkbox input "false"
click at [75, 27] on button "Nashik Banana CS" at bounding box center [73, 31] width 57 height 12
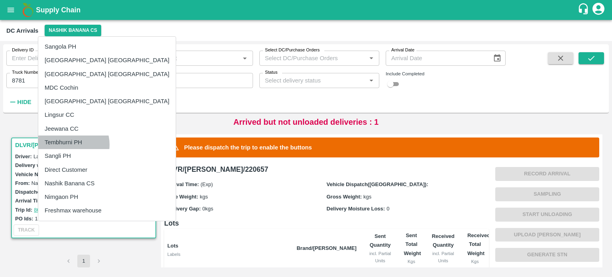
click at [69, 145] on li "Tembhurni PH" at bounding box center [107, 143] width 138 height 14
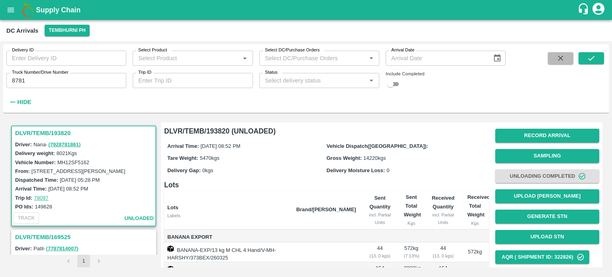
click at [564, 59] on icon "button" at bounding box center [561, 58] width 9 height 9
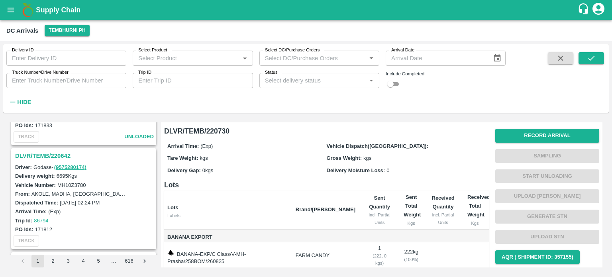
scroll to position [1324, 0]
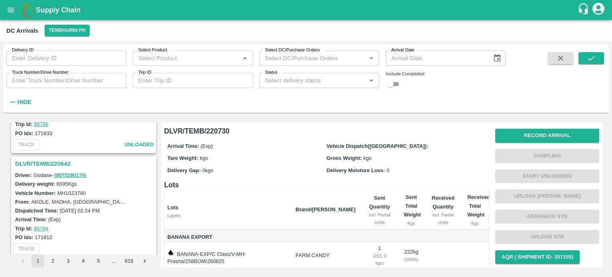
click at [55, 159] on h3 "DLVR/TEMB/220642" at bounding box center [85, 164] width 140 height 10
